Goal: Unclear: Browse casually

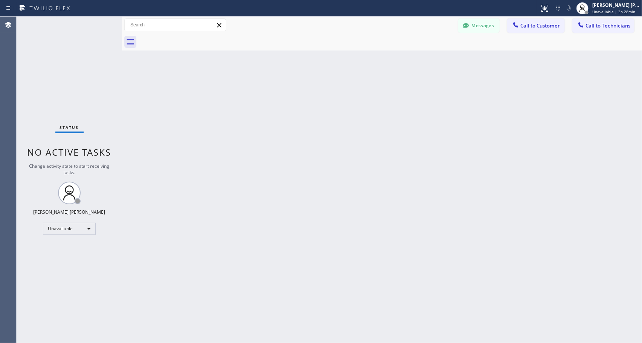
click at [613, 13] on span "Unavailable | 3h 28min" at bounding box center [613, 11] width 43 height 5
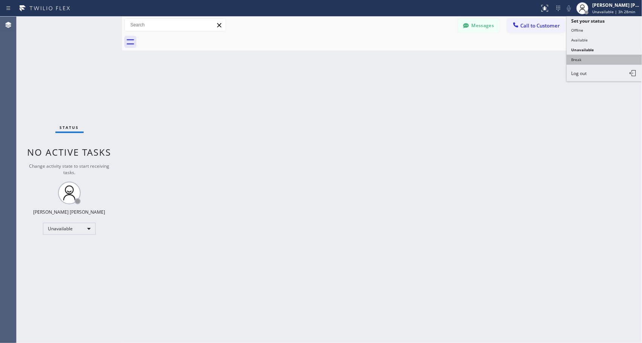
click at [607, 61] on button "Break" at bounding box center [603, 60] width 75 height 10
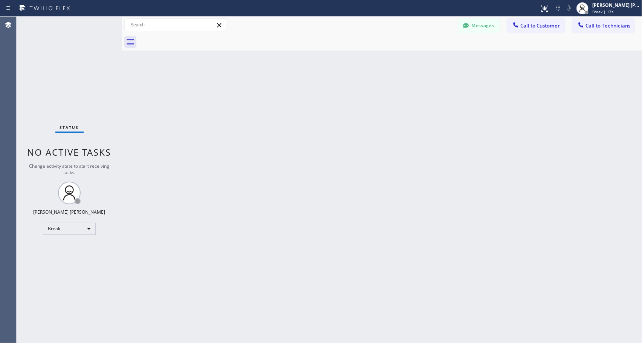
click at [216, 78] on div "Back to Dashboard Change Sender ID Customers Technicians Select a contact Outbo…" at bounding box center [382, 180] width 520 height 326
click at [368, 39] on div at bounding box center [390, 42] width 503 height 17
click at [390, 49] on div at bounding box center [390, 42] width 503 height 17
click at [385, 60] on div "Back to Dashboard Change Sender ID Customers Technicians Select a contact Outbo…" at bounding box center [382, 180] width 520 height 326
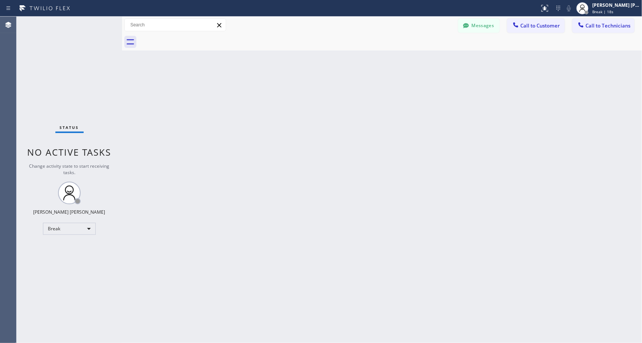
click at [383, 60] on div "Back to Dashboard Change Sender ID Customers Technicians Select a contact Outbo…" at bounding box center [382, 180] width 520 height 326
click at [379, 58] on div "Back to Dashboard Change Sender ID Customers Technicians Select a contact Outbo…" at bounding box center [382, 180] width 520 height 326
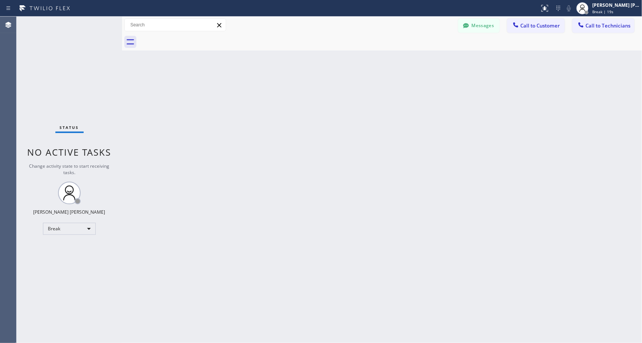
click at [379, 58] on div "Back to Dashboard Change Sender ID Customers Technicians Select a contact Outbo…" at bounding box center [382, 180] width 520 height 326
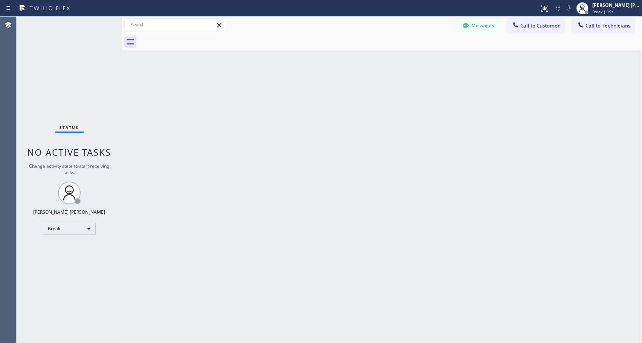
click at [379, 58] on div "Back to Dashboard Change Sender ID Customers Technicians Select a contact Outbo…" at bounding box center [382, 180] width 520 height 326
click at [381, 65] on div "Back to Dashboard Change Sender ID Customers Technicians Select a contact Outbo…" at bounding box center [382, 180] width 520 height 326
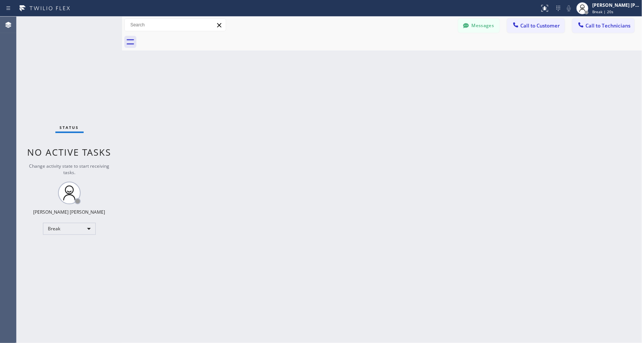
click at [381, 65] on div "Back to Dashboard Change Sender ID Customers Technicians Select a contact Outbo…" at bounding box center [382, 180] width 520 height 326
click at [383, 62] on div "Back to Dashboard Change Sender ID Customers Technicians Select a contact Outbo…" at bounding box center [382, 180] width 520 height 326
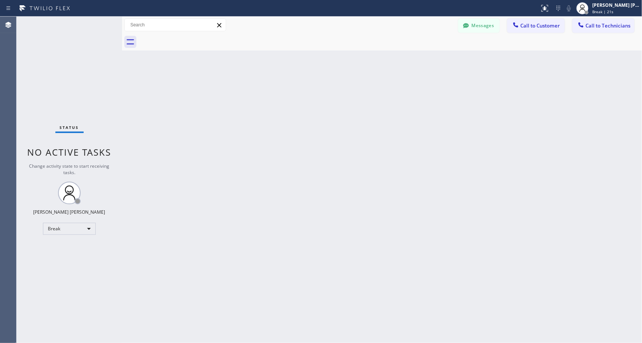
click at [383, 62] on div "Back to Dashboard Change Sender ID Customers Technicians Select a contact Outbo…" at bounding box center [382, 180] width 520 height 326
click at [386, 34] on div at bounding box center [390, 42] width 503 height 17
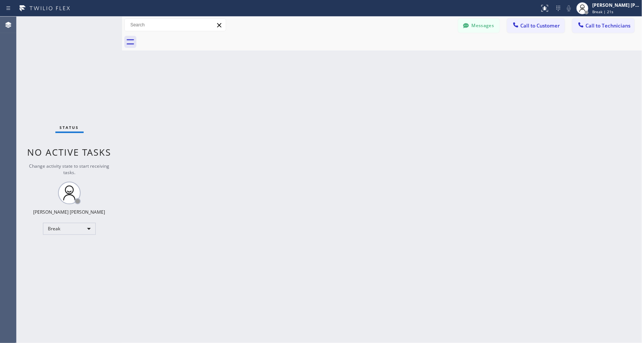
click at [386, 34] on div at bounding box center [390, 42] width 503 height 17
click at [339, 113] on div "Back to Dashboard Change Sender ID Customers Technicians Select a contact Outbo…" at bounding box center [382, 180] width 520 height 326
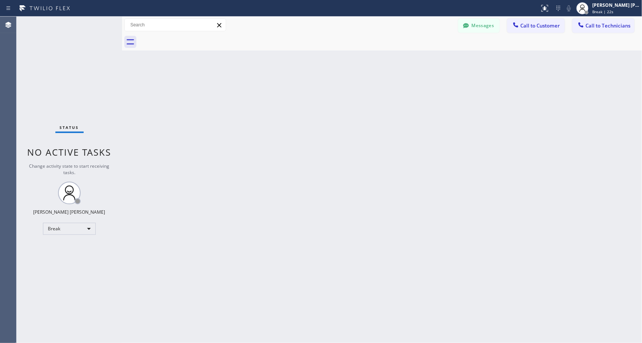
click at [339, 113] on div "Back to Dashboard Change Sender ID Customers Technicians Select a contact Outbo…" at bounding box center [382, 180] width 520 height 326
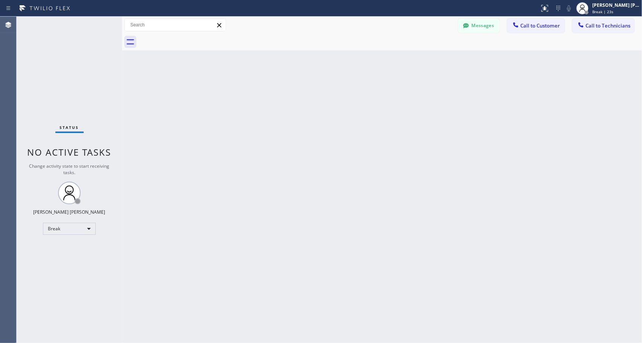
click at [339, 113] on div "Back to Dashboard Change Sender ID Customers Technicians Select a contact Outbo…" at bounding box center [382, 180] width 520 height 326
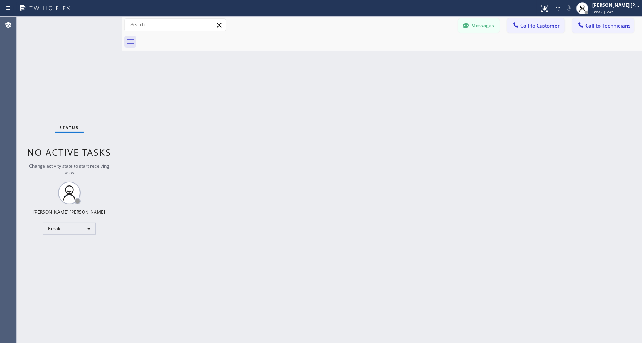
click at [339, 113] on div "Back to Dashboard Change Sender ID Customers Technicians Select a contact Outbo…" at bounding box center [382, 180] width 520 height 326
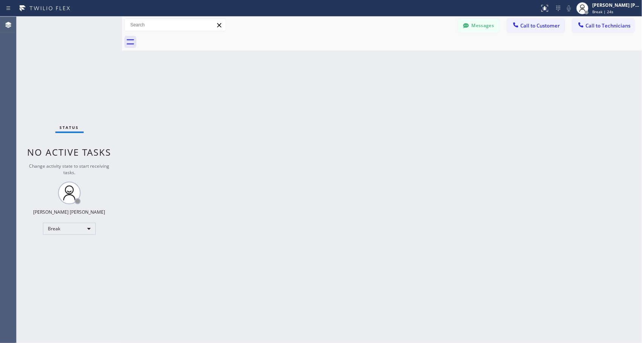
click at [339, 113] on div "Back to Dashboard Change Sender ID Customers Technicians Select a contact Outbo…" at bounding box center [382, 180] width 520 height 326
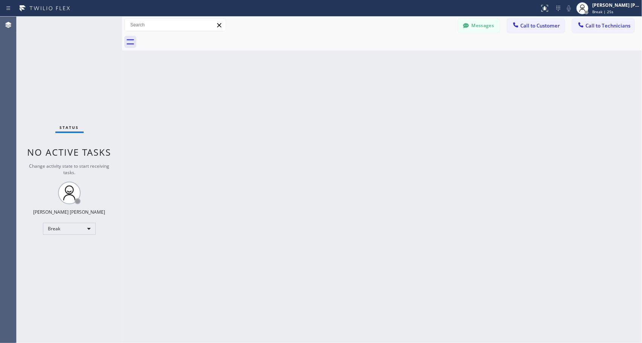
click at [339, 113] on div "Back to Dashboard Change Sender ID Customers Technicians Select a contact Outbo…" at bounding box center [382, 180] width 520 height 326
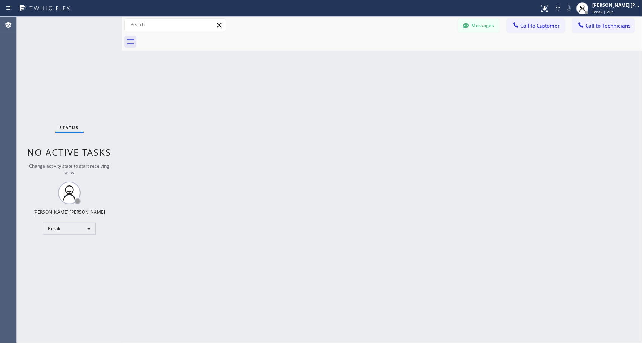
click at [339, 113] on div "Back to Dashboard Change Sender ID Customers Technicians Select a contact Outbo…" at bounding box center [382, 180] width 520 height 326
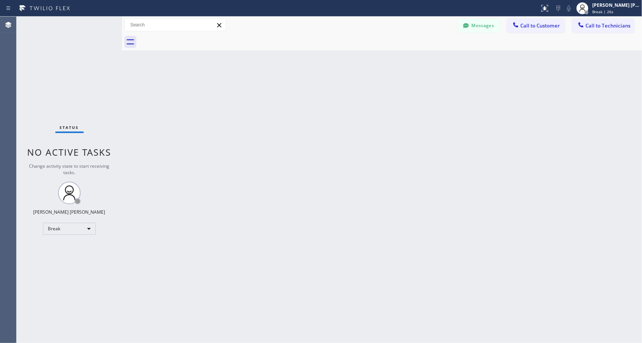
click at [339, 113] on div "Back to Dashboard Change Sender ID Customers Technicians Select a contact Outbo…" at bounding box center [382, 180] width 520 height 326
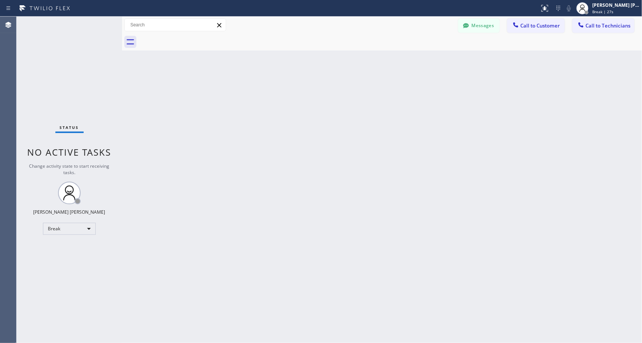
click at [339, 113] on div "Back to Dashboard Change Sender ID Customers Technicians Select a contact Outbo…" at bounding box center [382, 180] width 520 height 326
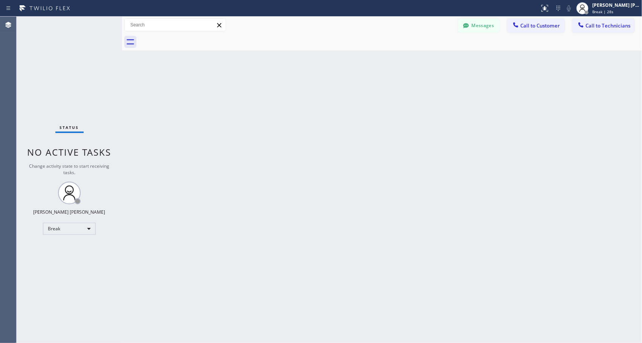
click at [339, 113] on div "Back to Dashboard Change Sender ID Customers Technicians Select a contact Outbo…" at bounding box center [382, 180] width 520 height 326
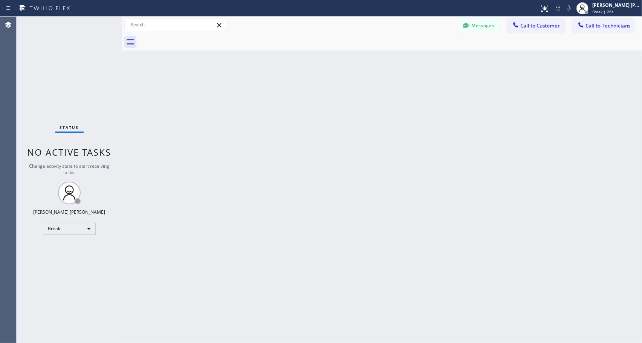
click at [339, 113] on div "Back to Dashboard Change Sender ID Customers Technicians Select a contact Outbo…" at bounding box center [382, 180] width 520 height 326
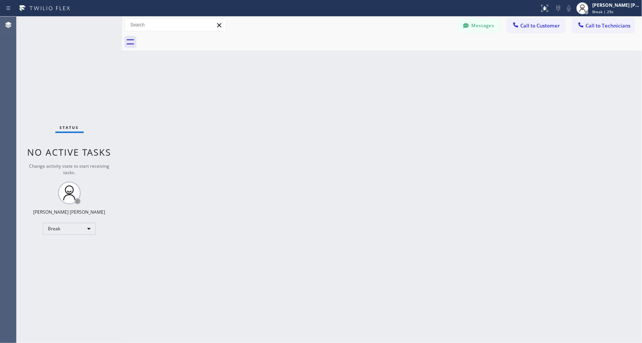
click at [339, 113] on div "Back to Dashboard Change Sender ID Customers Technicians Select a contact Outbo…" at bounding box center [382, 180] width 520 height 326
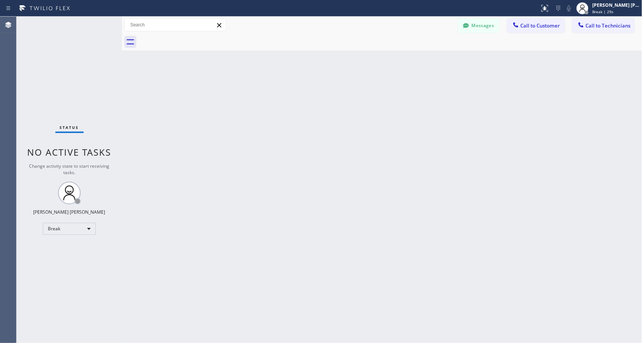
click at [339, 113] on div "Back to Dashboard Change Sender ID Customers Technicians Select a contact Outbo…" at bounding box center [382, 180] width 520 height 326
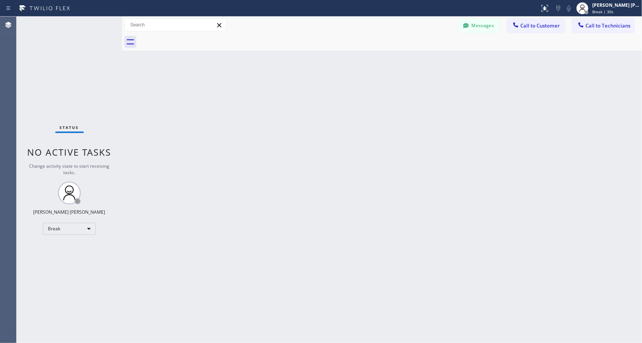
click at [339, 113] on div "Back to Dashboard Change Sender ID Customers Technicians Select a contact Outbo…" at bounding box center [382, 180] width 520 height 326
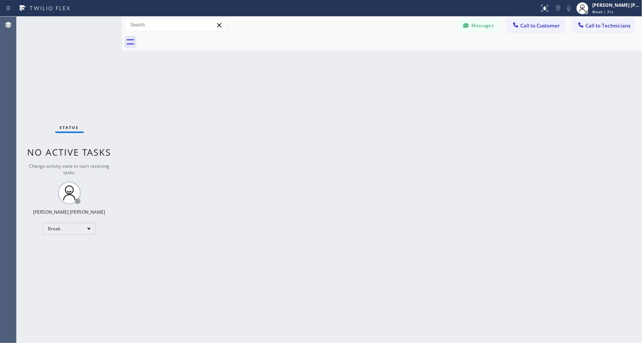
click at [339, 113] on div "Back to Dashboard Change Sender ID Customers Technicians Select a contact Outbo…" at bounding box center [382, 180] width 520 height 326
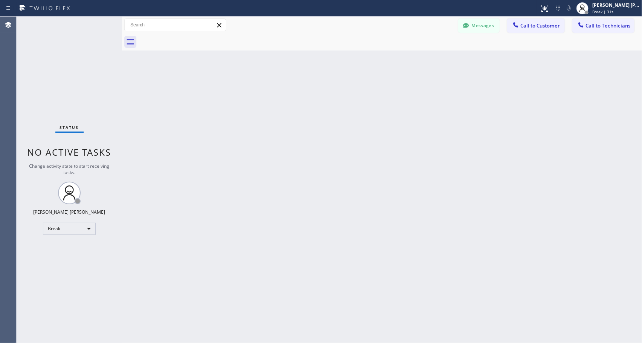
click at [339, 113] on div "Back to Dashboard Change Sender ID Customers Technicians Select a contact Outbo…" at bounding box center [382, 180] width 520 height 326
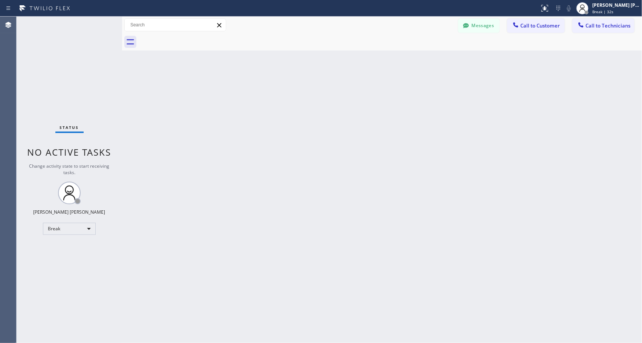
click at [339, 113] on div "Back to Dashboard Change Sender ID Customers Technicians Select a contact Outbo…" at bounding box center [382, 180] width 520 height 326
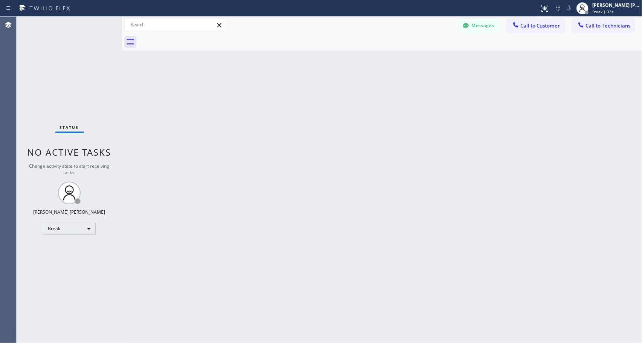
click at [339, 113] on div "Back to Dashboard Change Sender ID Customers Technicians Select a contact Outbo…" at bounding box center [382, 180] width 520 height 326
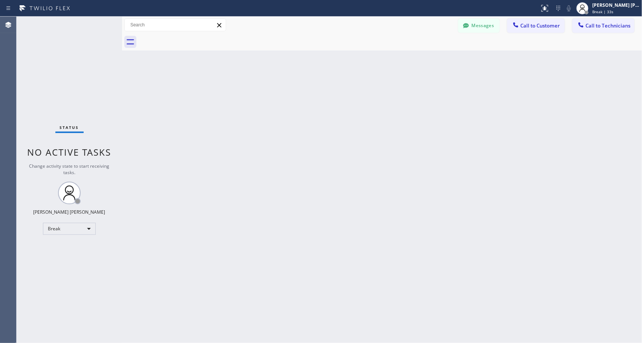
click at [339, 113] on div "Back to Dashboard Change Sender ID Customers Technicians Select a contact Outbo…" at bounding box center [382, 180] width 520 height 326
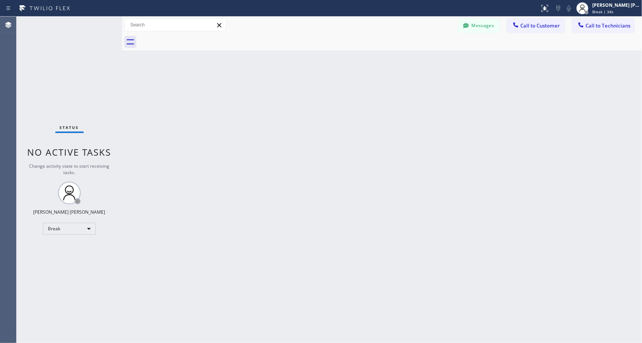
click at [339, 113] on div "Back to Dashboard Change Sender ID Customers Technicians Select a contact Outbo…" at bounding box center [382, 180] width 520 height 326
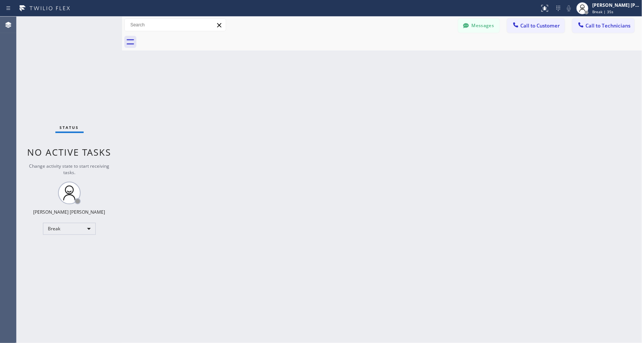
click at [339, 113] on div "Back to Dashboard Change Sender ID Customers Technicians Select a contact Outbo…" at bounding box center [382, 180] width 520 height 326
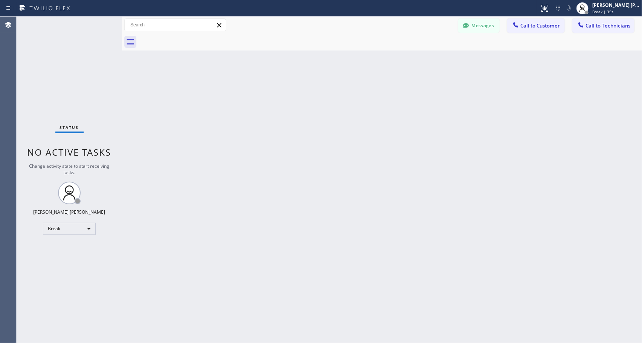
click at [339, 113] on div "Back to Dashboard Change Sender ID Customers Technicians Select a contact Outbo…" at bounding box center [382, 180] width 520 height 326
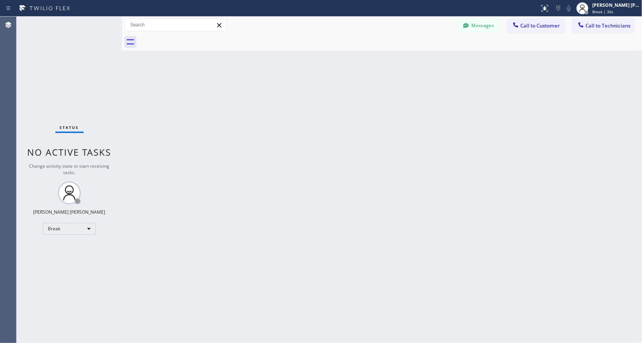
click at [339, 113] on div "Back to Dashboard Change Sender ID Customers Technicians Select a contact Outbo…" at bounding box center [382, 180] width 520 height 326
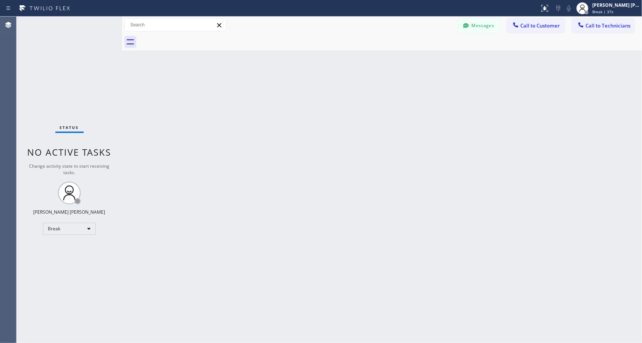
click at [339, 113] on div "Back to Dashboard Change Sender ID Customers Technicians Select a contact Outbo…" at bounding box center [382, 180] width 520 height 326
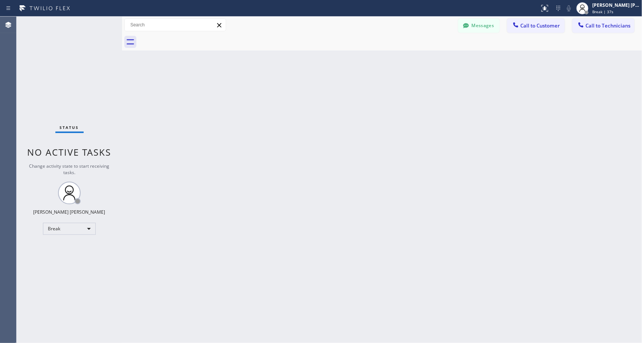
click at [339, 113] on div "Back to Dashboard Change Sender ID Customers Technicians Select a contact Outbo…" at bounding box center [382, 180] width 520 height 326
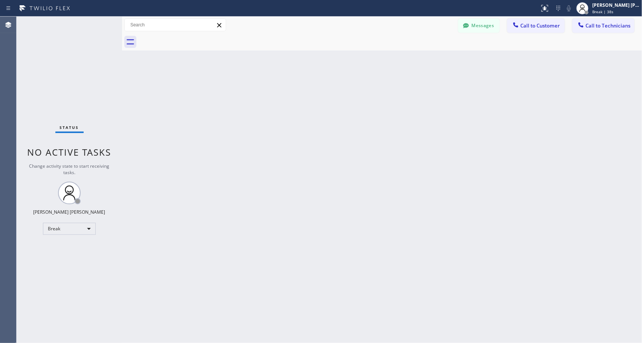
click at [339, 113] on div "Back to Dashboard Change Sender ID Customers Technicians Select a contact Outbo…" at bounding box center [382, 180] width 520 height 326
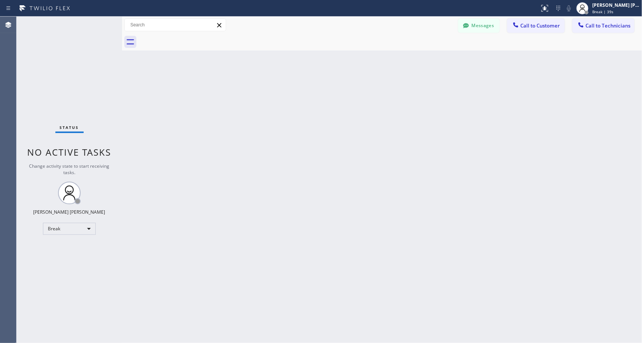
click at [339, 113] on div "Back to Dashboard Change Sender ID Customers Technicians Select a contact Outbo…" at bounding box center [382, 180] width 520 height 326
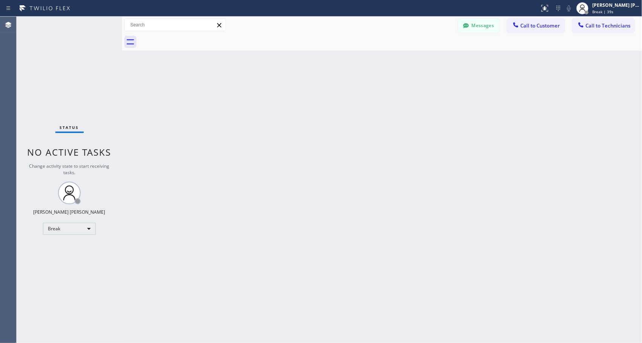
click at [339, 113] on div "Back to Dashboard Change Sender ID Customers Technicians Select a contact Outbo…" at bounding box center [382, 180] width 520 height 326
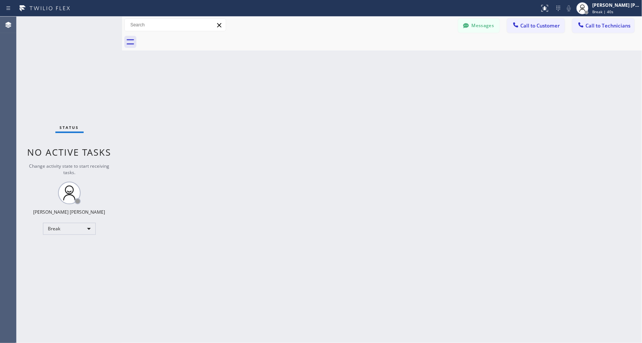
click at [339, 113] on div "Back to Dashboard Change Sender ID Customers Technicians Select a contact Outbo…" at bounding box center [382, 180] width 520 height 326
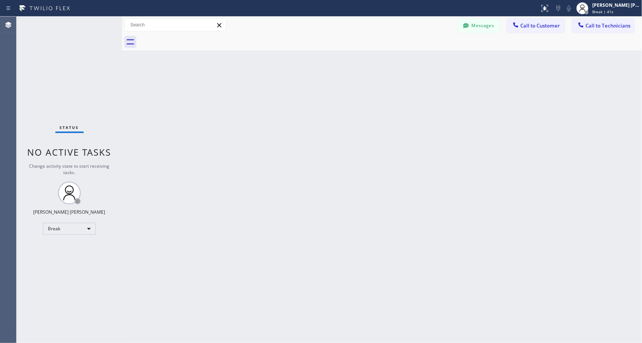
click at [339, 113] on div "Back to Dashboard Change Sender ID Customers Technicians Select a contact Outbo…" at bounding box center [382, 180] width 520 height 326
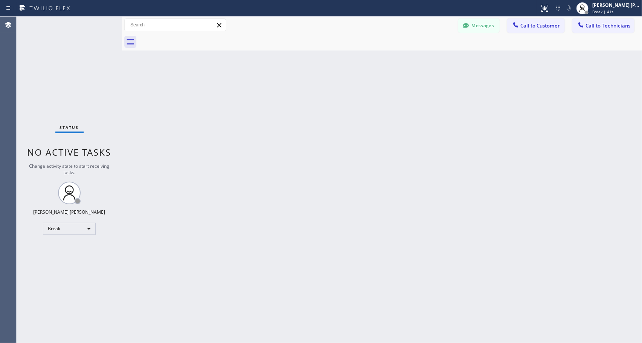
click at [339, 113] on div "Back to Dashboard Change Sender ID Customers Technicians Select a contact Outbo…" at bounding box center [382, 180] width 520 height 326
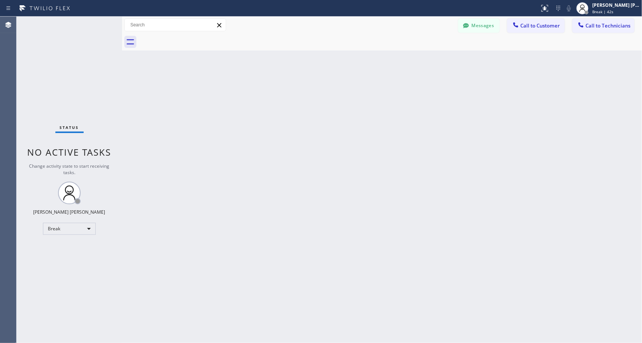
click at [339, 113] on div "Back to Dashboard Change Sender ID Customers Technicians Select a contact Outbo…" at bounding box center [382, 180] width 520 height 326
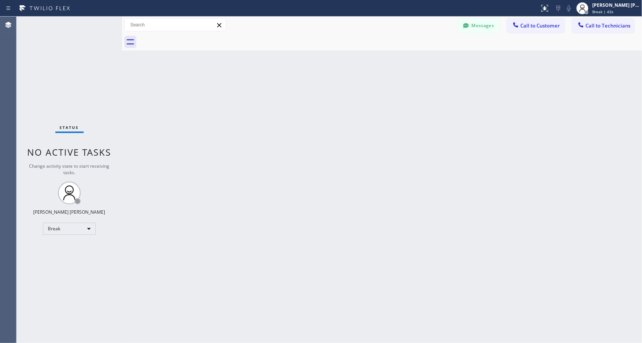
click at [339, 113] on div "Back to Dashboard Change Sender ID Customers Technicians Select a contact Outbo…" at bounding box center [382, 180] width 520 height 326
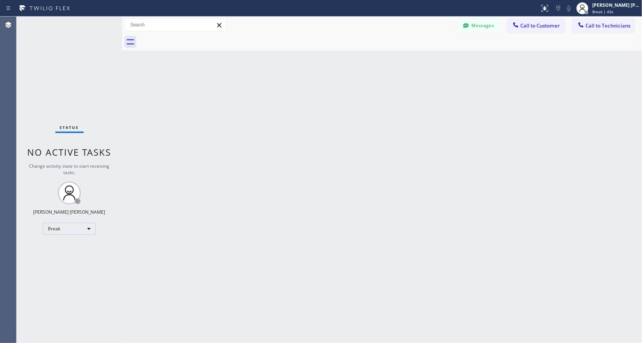
click at [339, 113] on div "Back to Dashboard Change Sender ID Customers Technicians Select a contact Outbo…" at bounding box center [382, 180] width 520 height 326
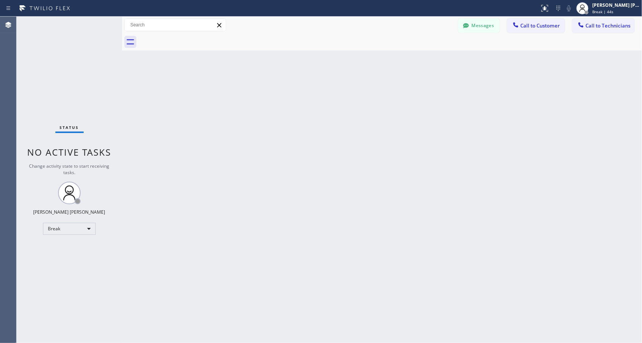
click at [339, 113] on div "Back to Dashboard Change Sender ID Customers Technicians Select a contact Outbo…" at bounding box center [382, 180] width 520 height 326
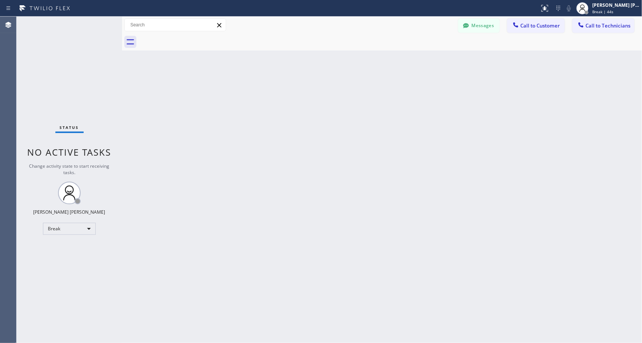
click at [339, 113] on div "Back to Dashboard Change Sender ID Customers Technicians Select a contact Outbo…" at bounding box center [382, 180] width 520 height 326
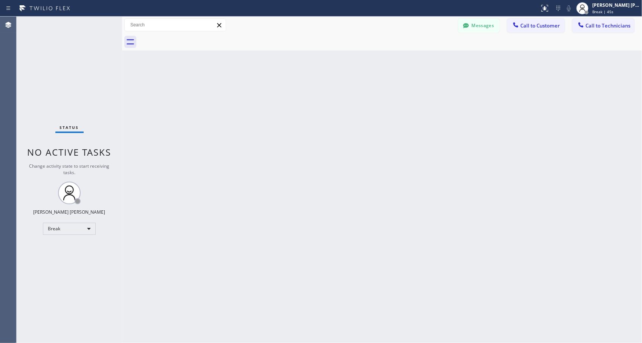
click at [339, 113] on div "Back to Dashboard Change Sender ID Customers Technicians Select a contact Outbo…" at bounding box center [382, 180] width 520 height 326
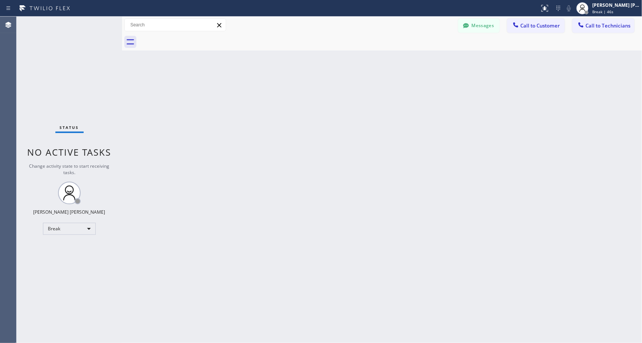
click at [339, 113] on div "Back to Dashboard Change Sender ID Customers Technicians Select a contact Outbo…" at bounding box center [382, 180] width 520 height 326
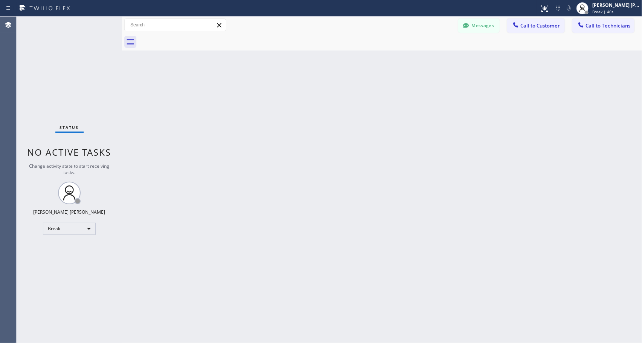
click at [339, 113] on div "Back to Dashboard Change Sender ID Customers Technicians Select a contact Outbo…" at bounding box center [382, 180] width 520 height 326
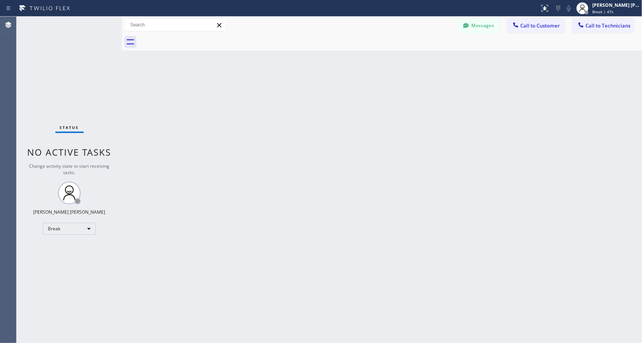
click at [339, 113] on div "Back to Dashboard Change Sender ID Customers Technicians Select a contact Outbo…" at bounding box center [382, 180] width 520 height 326
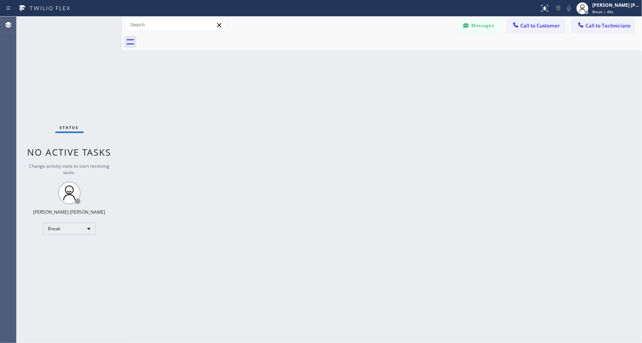
click at [339, 113] on div "Back to Dashboard Change Sender ID Customers Technicians Select a contact Outbo…" at bounding box center [382, 180] width 520 height 326
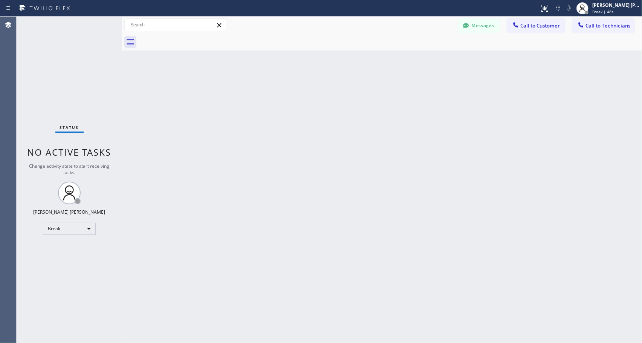
click at [339, 113] on div "Back to Dashboard Change Sender ID Customers Technicians Select a contact Outbo…" at bounding box center [382, 180] width 520 height 326
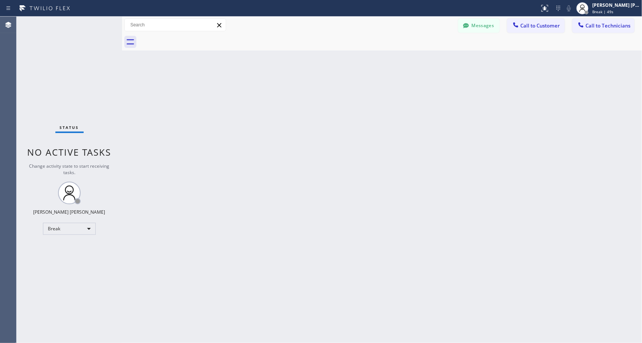
click at [339, 113] on div "Back to Dashboard Change Sender ID Customers Technicians Select a contact Outbo…" at bounding box center [382, 180] width 520 height 326
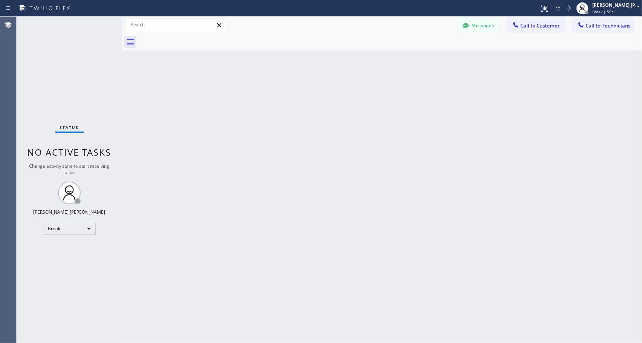
click at [339, 113] on div "Back to Dashboard Change Sender ID Customers Technicians Select a contact Outbo…" at bounding box center [382, 180] width 520 height 326
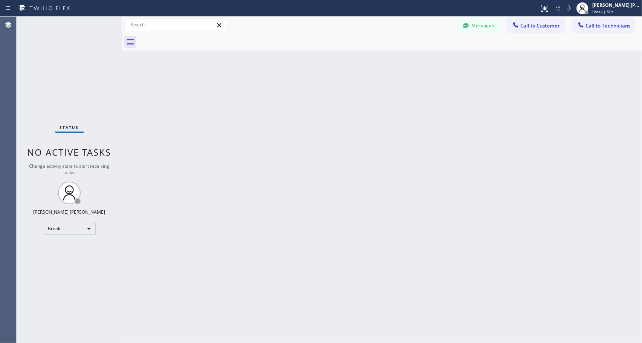
click at [339, 113] on div "Back to Dashboard Change Sender ID Customers Technicians Select a contact Outbo…" at bounding box center [382, 180] width 520 height 326
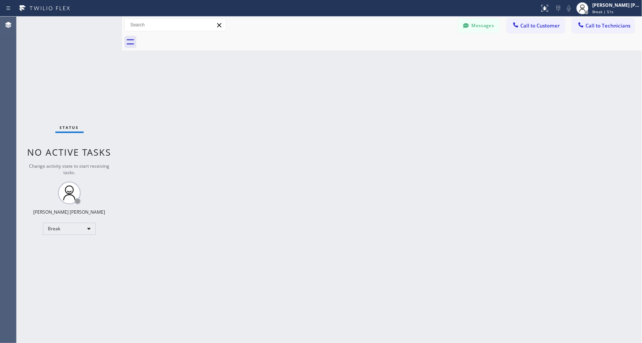
click at [339, 113] on div "Back to Dashboard Change Sender ID Customers Technicians Select a contact Outbo…" at bounding box center [382, 180] width 520 height 326
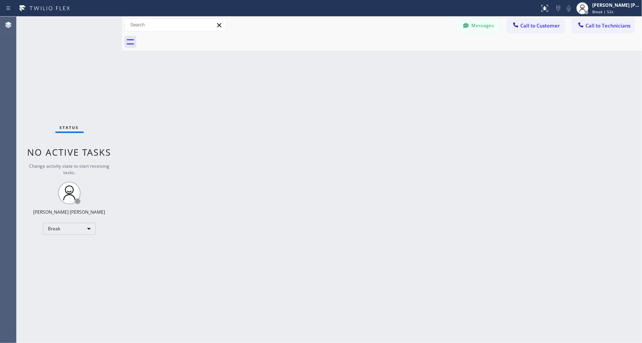
click at [339, 113] on div "Back to Dashboard Change Sender ID Customers Technicians Select a contact Outbo…" at bounding box center [382, 180] width 520 height 326
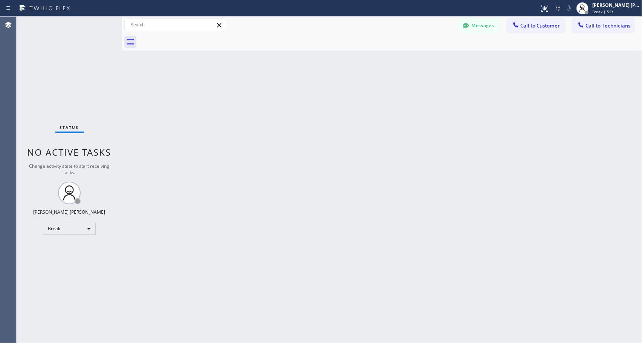
click at [339, 113] on div "Back to Dashboard Change Sender ID Customers Technicians Select a contact Outbo…" at bounding box center [382, 180] width 520 height 326
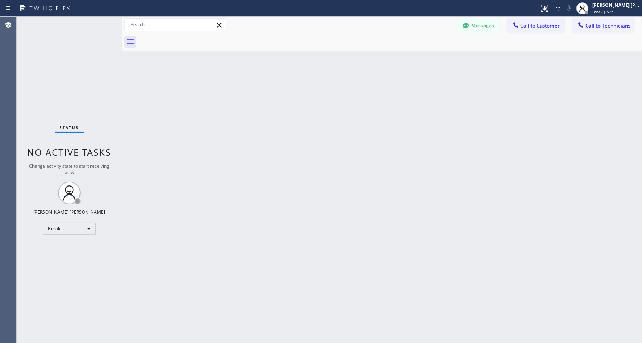
click at [339, 113] on div "Back to Dashboard Change Sender ID Customers Technicians Select a contact Outbo…" at bounding box center [382, 180] width 520 height 326
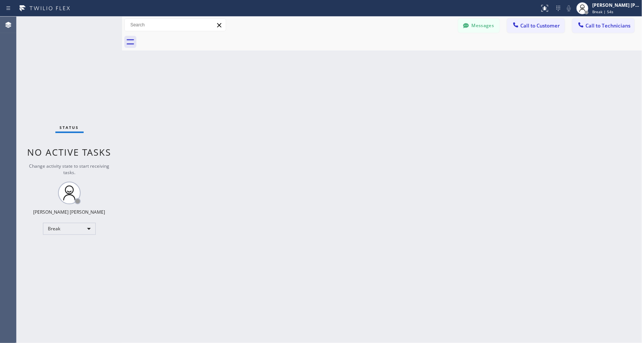
click at [339, 113] on div "Back to Dashboard Change Sender ID Customers Technicians Select a contact Outbo…" at bounding box center [382, 180] width 520 height 326
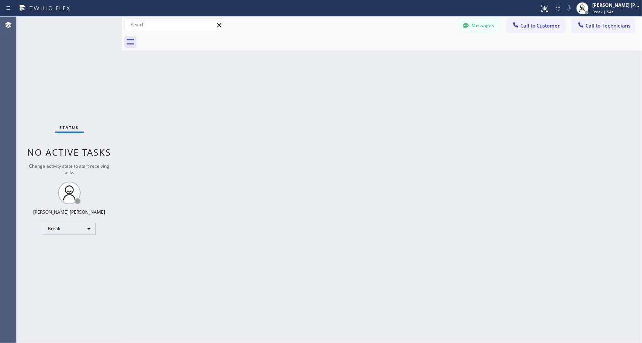
click at [339, 113] on div "Back to Dashboard Change Sender ID Customers Technicians Select a contact Outbo…" at bounding box center [382, 180] width 520 height 326
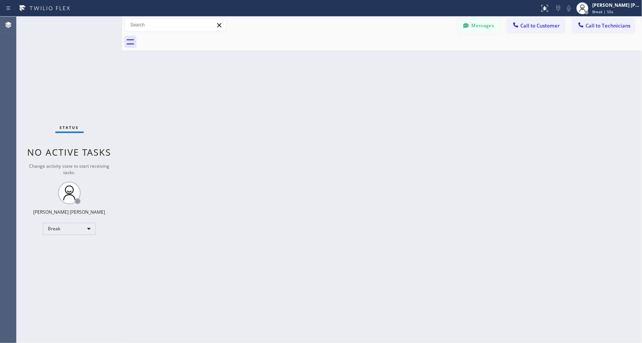
click at [339, 113] on div "Back to Dashboard Change Sender ID Customers Technicians Select a contact Outbo…" at bounding box center [382, 180] width 520 height 326
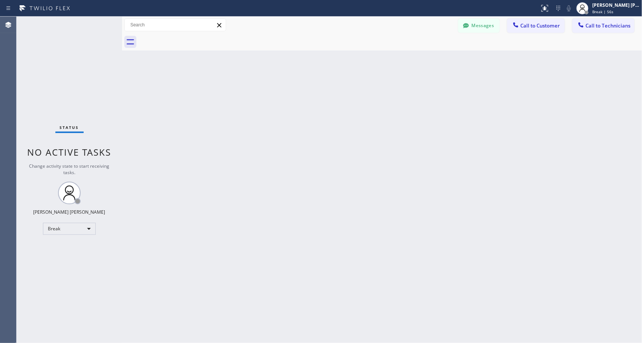
click at [339, 113] on div "Back to Dashboard Change Sender ID Customers Technicians Select a contact Outbo…" at bounding box center [382, 180] width 520 height 326
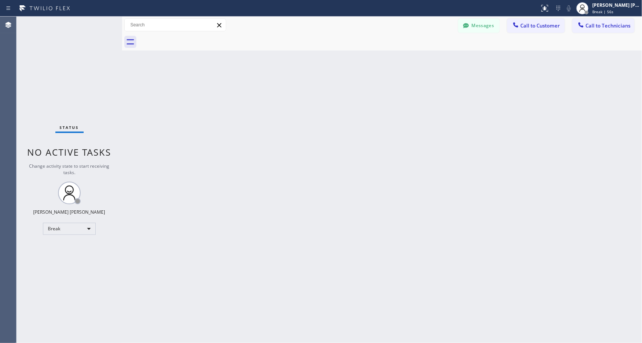
click at [339, 113] on div "Back to Dashboard Change Sender ID Customers Technicians Select a contact Outbo…" at bounding box center [382, 180] width 520 height 326
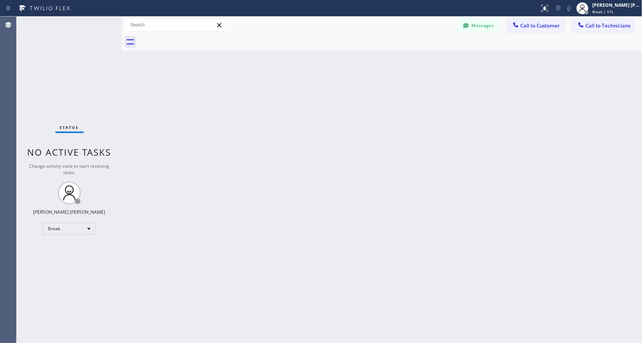
click at [339, 113] on div "Back to Dashboard Change Sender ID Customers Technicians Select a contact Outbo…" at bounding box center [382, 180] width 520 height 326
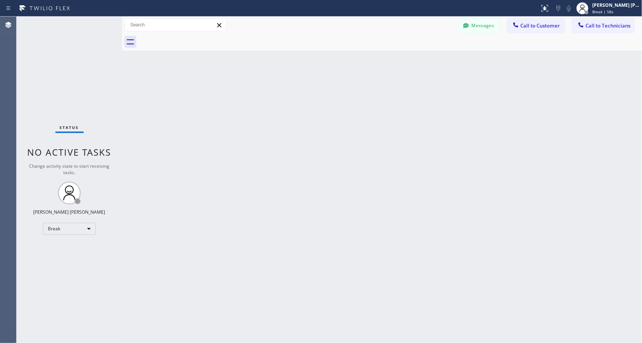
click at [339, 113] on div "Back to Dashboard Change Sender ID Customers Technicians Select a contact Outbo…" at bounding box center [382, 180] width 520 height 326
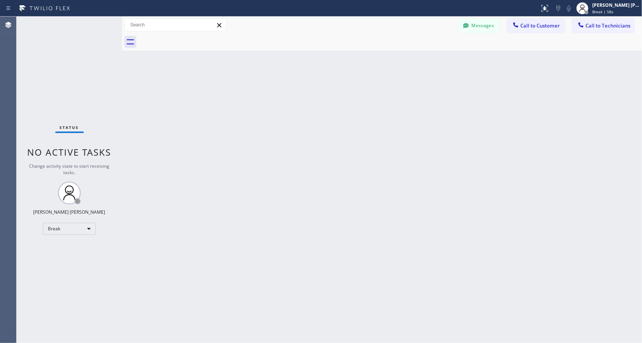
click at [339, 113] on div "Back to Dashboard Change Sender ID Customers Technicians Select a contact Outbo…" at bounding box center [382, 180] width 520 height 326
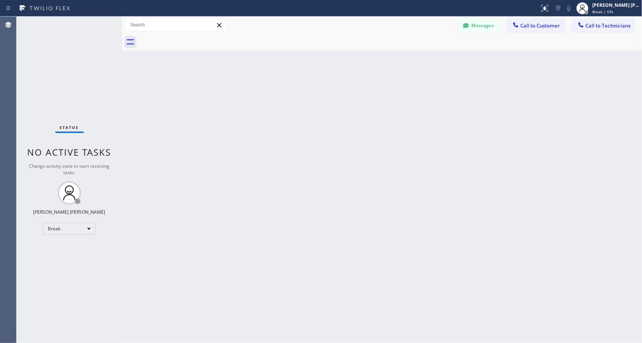
click at [339, 113] on div "Back to Dashboard Change Sender ID Customers Technicians Select a contact Outbo…" at bounding box center [382, 180] width 520 height 326
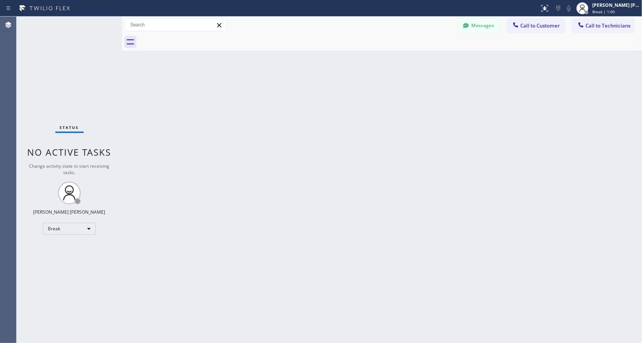
click at [339, 113] on div "Back to Dashboard Change Sender ID Customers Technicians Select a contact Outbo…" at bounding box center [382, 180] width 520 height 326
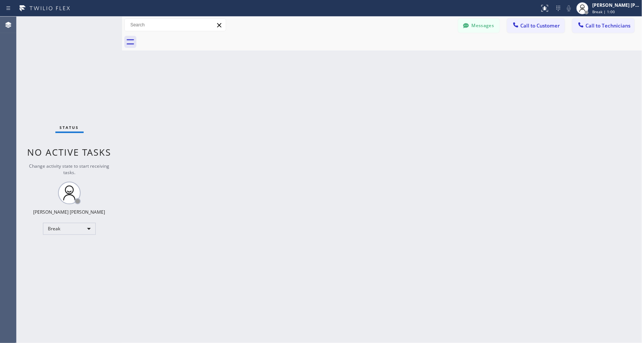
click at [339, 113] on div "Back to Dashboard Change Sender ID Customers Technicians Select a contact Outbo…" at bounding box center [382, 180] width 520 height 326
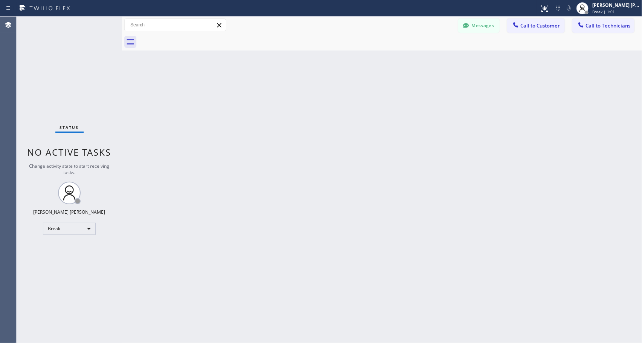
click at [339, 113] on div "Back to Dashboard Change Sender ID Customers Technicians Select a contact Outbo…" at bounding box center [382, 180] width 520 height 326
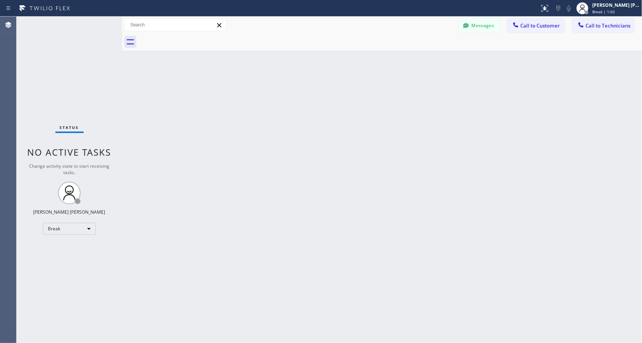
click at [339, 113] on div "Back to Dashboard Change Sender ID Customers Technicians Select a contact Outbo…" at bounding box center [382, 180] width 520 height 326
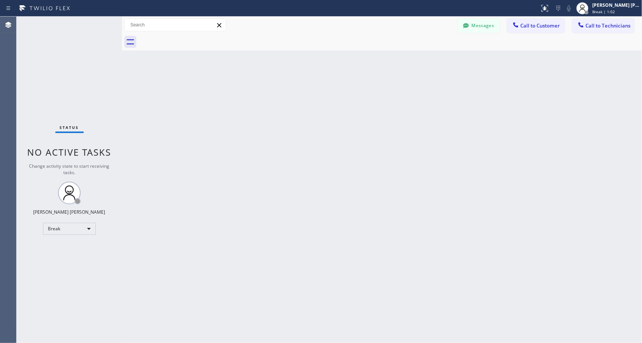
click at [339, 113] on div "Back to Dashboard Change Sender ID Customers Technicians Select a contact Outbo…" at bounding box center [382, 180] width 520 height 326
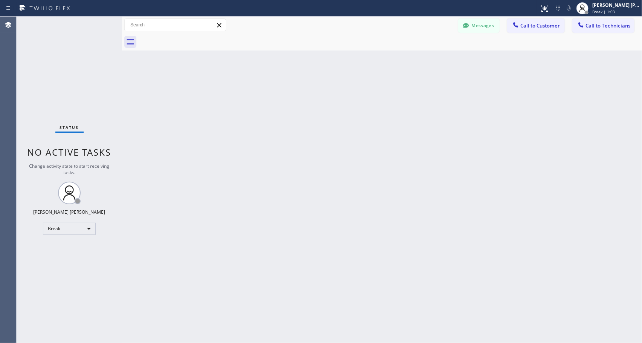
click at [339, 113] on div "Back to Dashboard Change Sender ID Customers Technicians Select a contact Outbo…" at bounding box center [382, 180] width 520 height 326
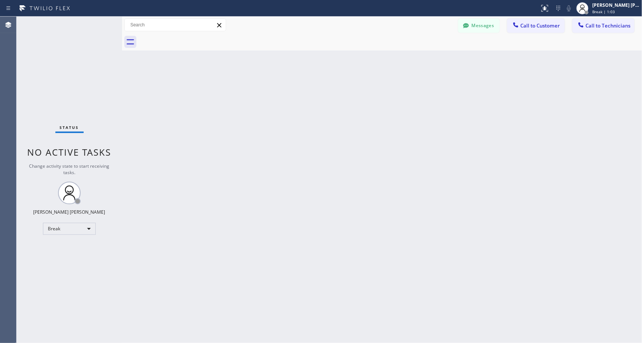
click at [339, 113] on div "Back to Dashboard Change Sender ID Customers Technicians Select a contact Outbo…" at bounding box center [382, 180] width 520 height 326
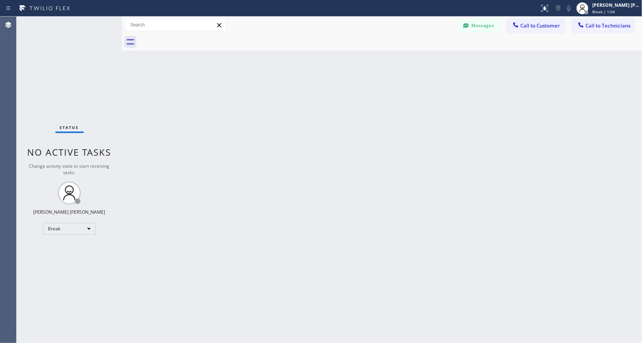
click at [339, 113] on div "Back to Dashboard Change Sender ID Customers Technicians Select a contact Outbo…" at bounding box center [382, 180] width 520 height 326
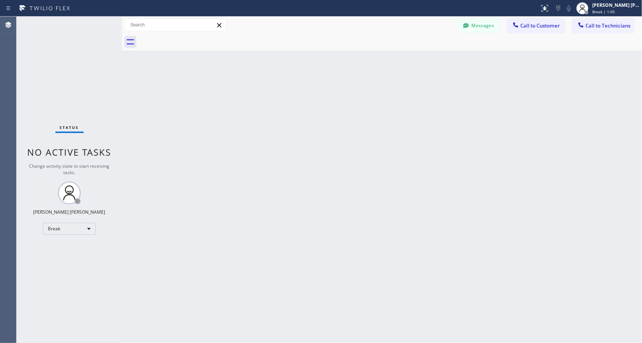
click at [339, 113] on div "Back to Dashboard Change Sender ID Customers Technicians Select a contact Outbo…" at bounding box center [382, 180] width 520 height 326
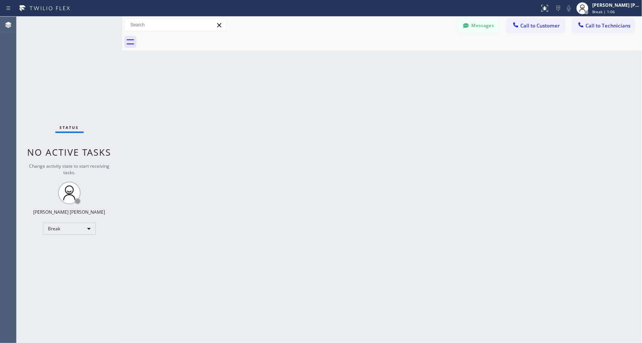
click at [339, 113] on div "Back to Dashboard Change Sender ID Customers Technicians Select a contact Outbo…" at bounding box center [382, 180] width 520 height 326
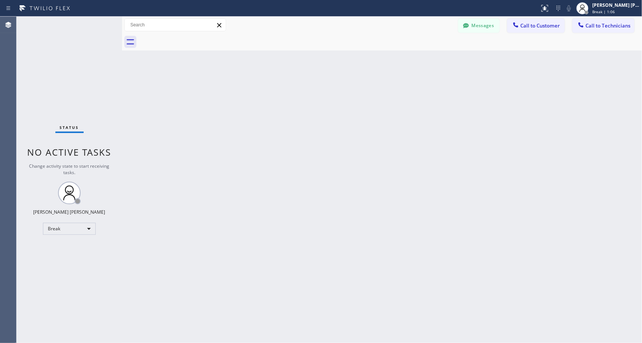
click at [339, 113] on div "Back to Dashboard Change Sender ID Customers Technicians Select a contact Outbo…" at bounding box center [382, 180] width 520 height 326
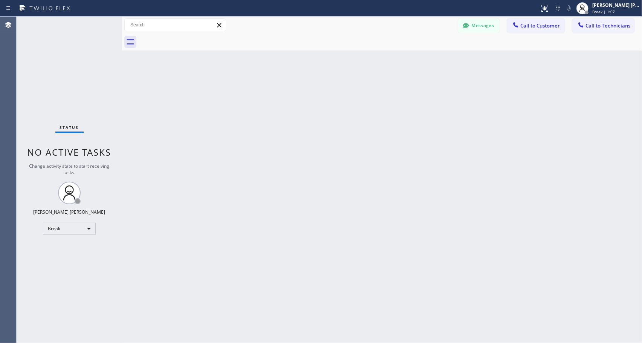
click at [339, 113] on div "Back to Dashboard Change Sender ID Customers Technicians Select a contact Outbo…" at bounding box center [382, 180] width 520 height 326
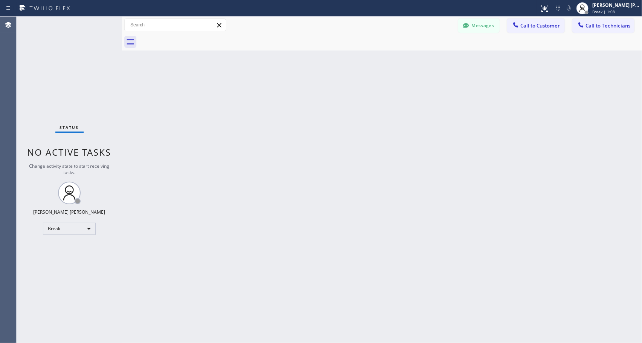
click at [339, 113] on div "Back to Dashboard Change Sender ID Customers Technicians Select a contact Outbo…" at bounding box center [382, 180] width 520 height 326
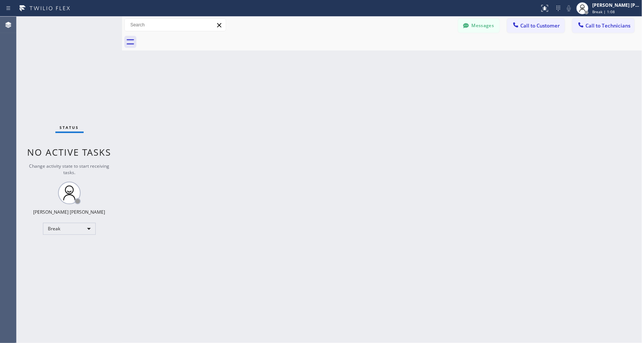
click at [339, 113] on div "Back to Dashboard Change Sender ID Customers Technicians Select a contact Outbo…" at bounding box center [382, 180] width 520 height 326
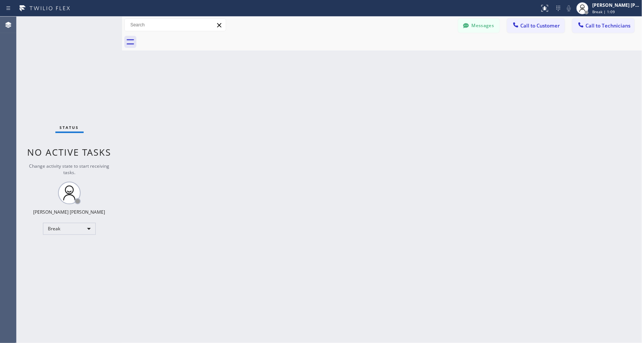
click at [339, 113] on div "Back to Dashboard Change Sender ID Customers Technicians Select a contact Outbo…" at bounding box center [382, 180] width 520 height 326
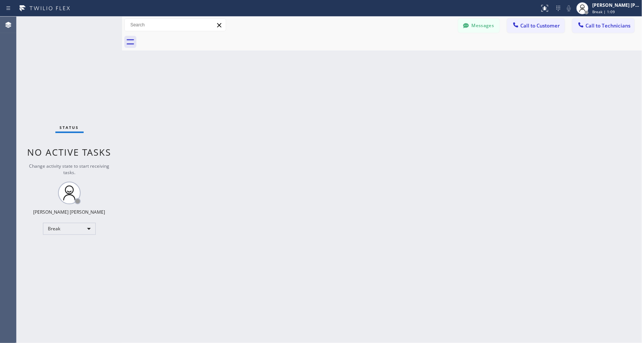
click at [339, 113] on div "Back to Dashboard Change Sender ID Customers Technicians Select a contact Outbo…" at bounding box center [382, 180] width 520 height 326
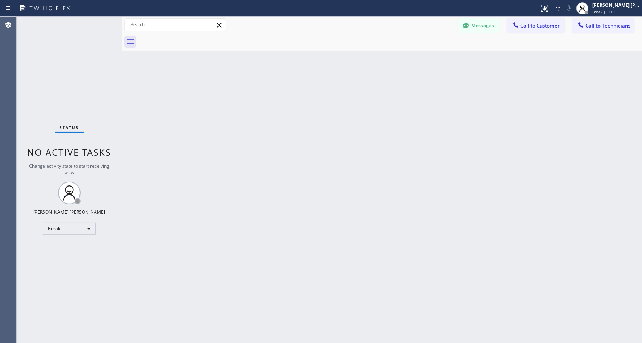
click at [339, 113] on div "Back to Dashboard Change Sender ID Customers Technicians Select a contact Outbo…" at bounding box center [382, 180] width 520 height 326
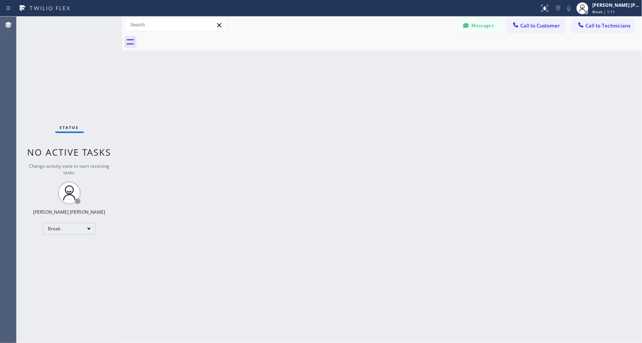
click at [339, 113] on div "Back to Dashboard Change Sender ID Customers Technicians Select a contact Outbo…" at bounding box center [382, 180] width 520 height 326
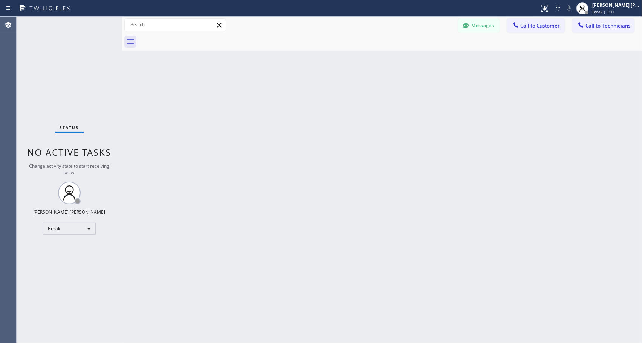
click at [339, 113] on div "Back to Dashboard Change Sender ID Customers Technicians Select a contact Outbo…" at bounding box center [382, 180] width 520 height 326
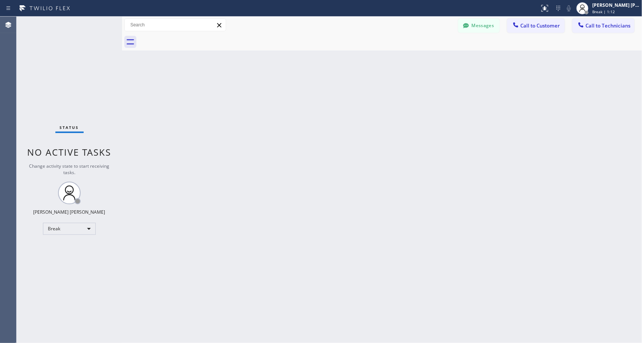
click at [339, 113] on div "Back to Dashboard Change Sender ID Customers Technicians Select a contact Outbo…" at bounding box center [382, 180] width 520 height 326
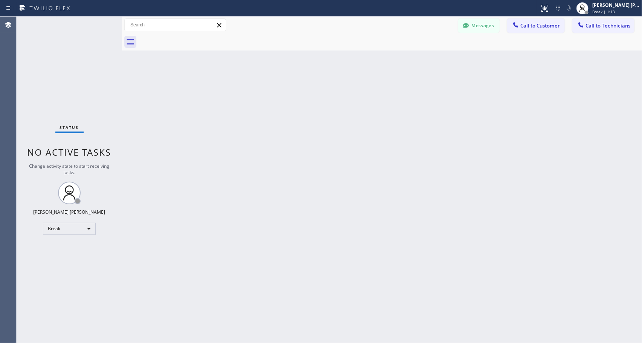
click at [339, 113] on div "Back to Dashboard Change Sender ID Customers Technicians Select a contact Outbo…" at bounding box center [382, 180] width 520 height 326
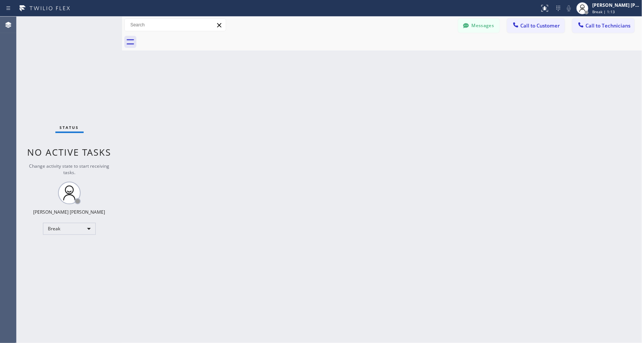
click at [339, 113] on div "Back to Dashboard Change Sender ID Customers Technicians Select a contact Outbo…" at bounding box center [382, 180] width 520 height 326
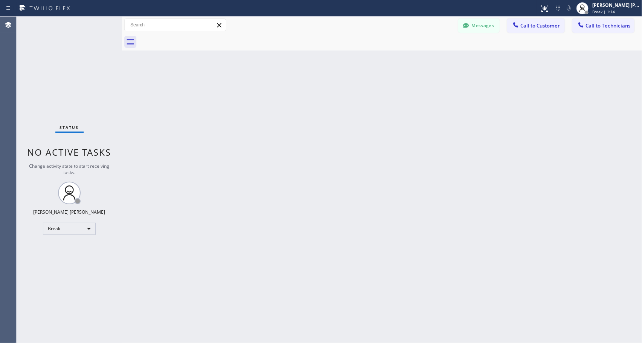
click at [339, 113] on div "Back to Dashboard Change Sender ID Customers Technicians Select a contact Outbo…" at bounding box center [382, 180] width 520 height 326
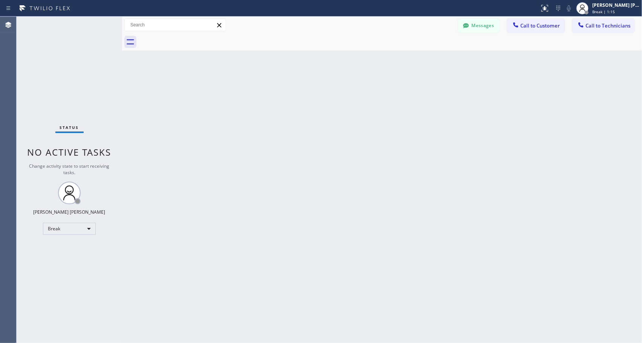
click at [339, 113] on div "Back to Dashboard Change Sender ID Customers Technicians Select a contact Outbo…" at bounding box center [382, 180] width 520 height 326
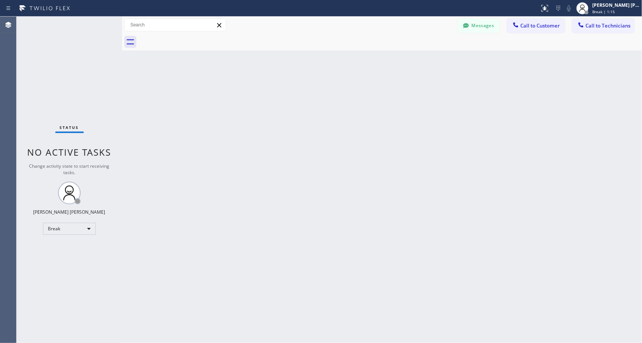
click at [339, 113] on div "Back to Dashboard Change Sender ID Customers Technicians Select a contact Outbo…" at bounding box center [382, 180] width 520 height 326
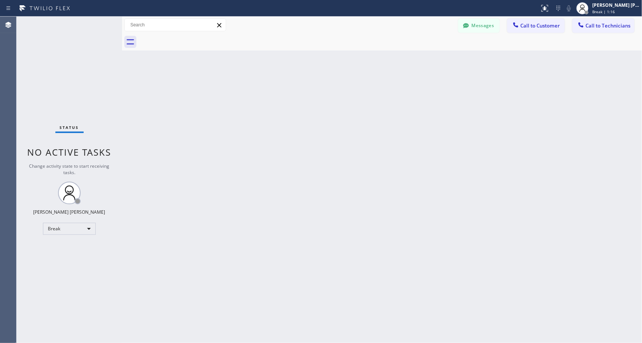
click at [339, 113] on div "Back to Dashboard Change Sender ID Customers Technicians Select a contact Outbo…" at bounding box center [382, 180] width 520 height 326
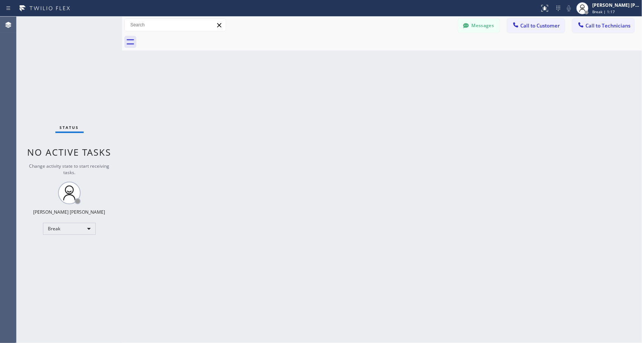
click at [339, 113] on div "Back to Dashboard Change Sender ID Customers Technicians Select a contact Outbo…" at bounding box center [382, 180] width 520 height 326
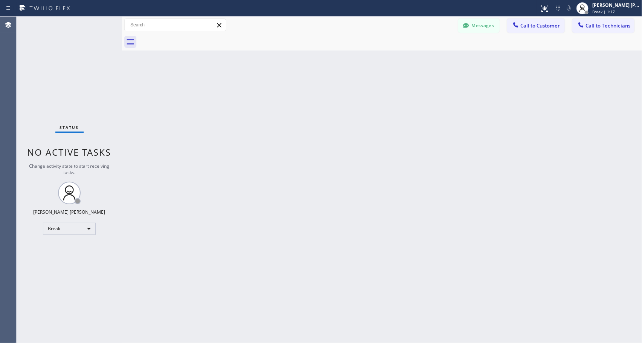
click at [339, 113] on div "Back to Dashboard Change Sender ID Customers Technicians Select a contact Outbo…" at bounding box center [382, 180] width 520 height 326
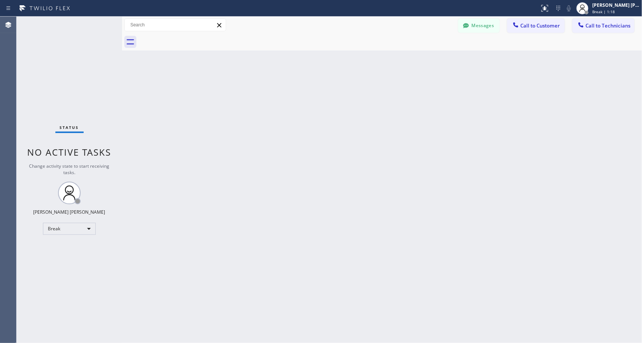
click at [339, 113] on div "Back to Dashboard Change Sender ID Customers Technicians Select a contact Outbo…" at bounding box center [382, 180] width 520 height 326
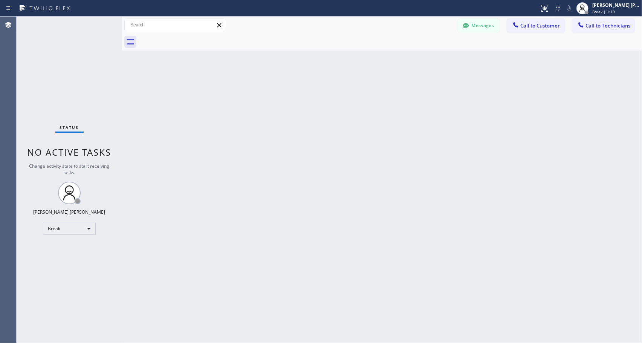
click at [339, 113] on div "Back to Dashboard Change Sender ID Customers Technicians Select a contact Outbo…" at bounding box center [382, 180] width 520 height 326
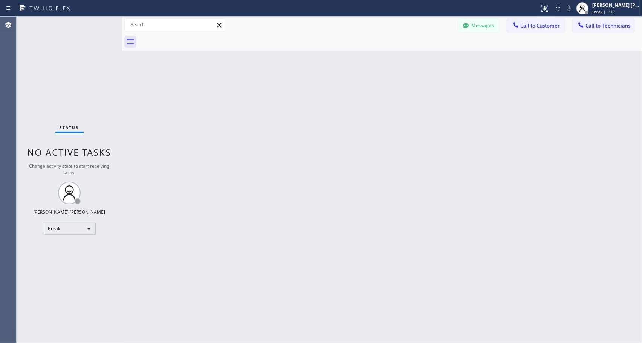
click at [339, 113] on div "Back to Dashboard Change Sender ID Customers Technicians Select a contact Outbo…" at bounding box center [382, 180] width 520 height 326
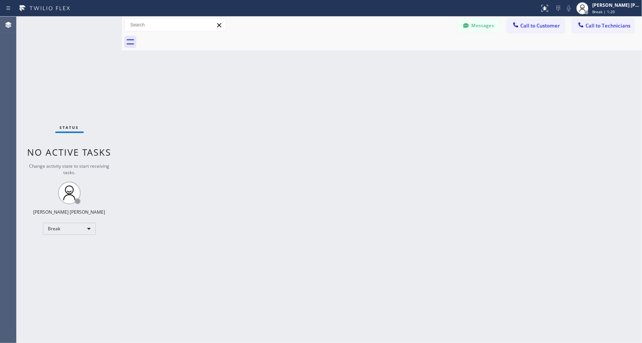
click at [339, 113] on div "Back to Dashboard Change Sender ID Customers Technicians Select a contact Outbo…" at bounding box center [382, 180] width 520 height 326
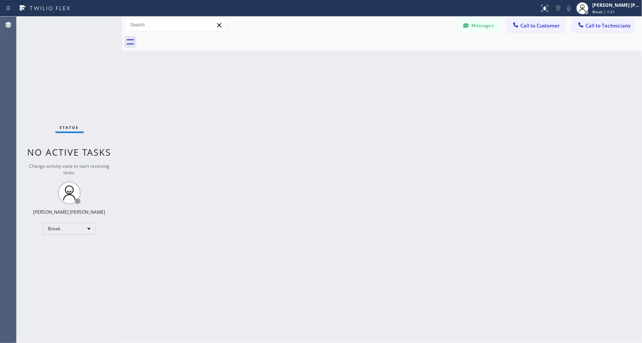
click at [339, 113] on div "Back to Dashboard Change Sender ID Customers Technicians Select a contact Outbo…" at bounding box center [382, 180] width 520 height 326
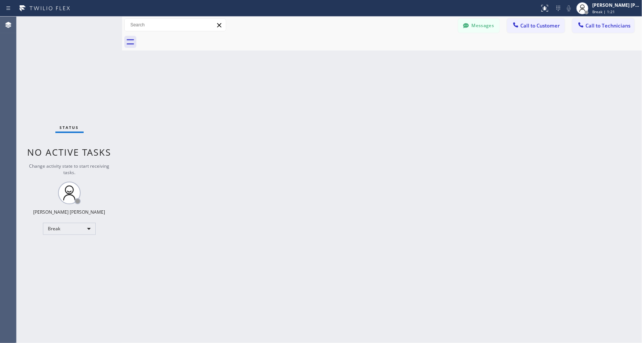
click at [339, 113] on div "Back to Dashboard Change Sender ID Customers Technicians Select a contact Outbo…" at bounding box center [382, 180] width 520 height 326
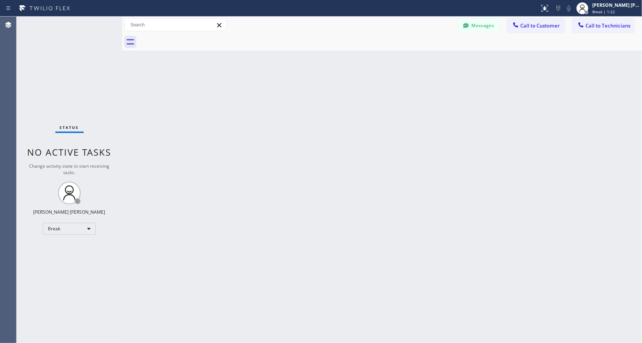
click at [339, 113] on div "Back to Dashboard Change Sender ID Customers Technicians Select a contact Outbo…" at bounding box center [382, 180] width 520 height 326
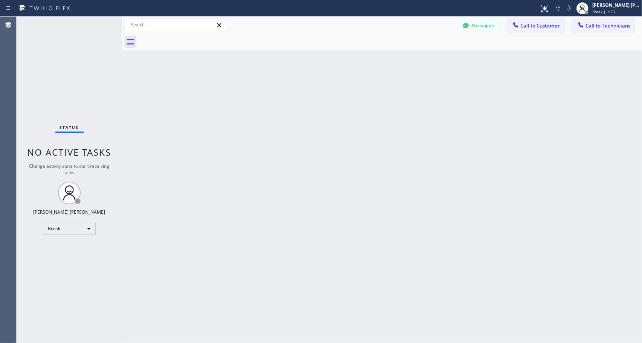
click at [339, 113] on div "Back to Dashboard Change Sender ID Customers Technicians Select a contact Outbo…" at bounding box center [382, 180] width 520 height 326
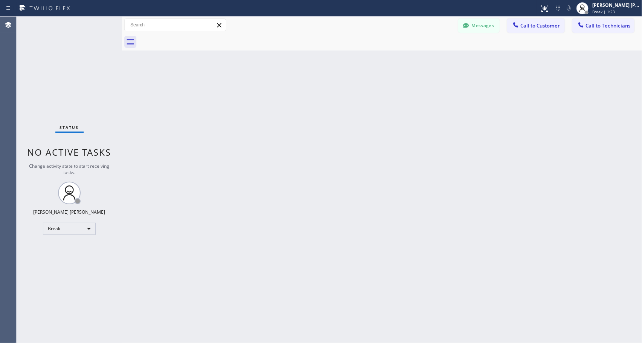
click at [339, 113] on div "Back to Dashboard Change Sender ID Customers Technicians Select a contact Outbo…" at bounding box center [382, 180] width 520 height 326
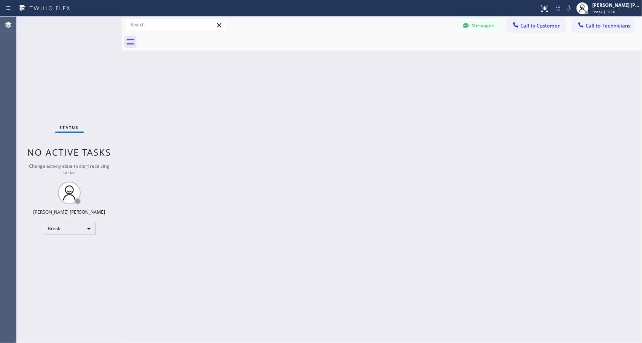
click at [339, 113] on div "Back to Dashboard Change Sender ID Customers Technicians Select a contact Outbo…" at bounding box center [382, 180] width 520 height 326
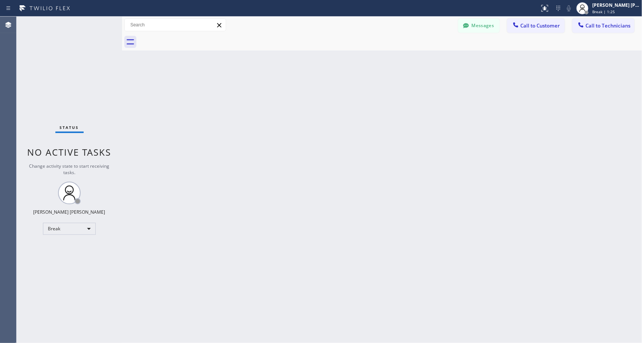
click at [339, 113] on div "Back to Dashboard Change Sender ID Customers Technicians Select a contact Outbo…" at bounding box center [382, 180] width 520 height 326
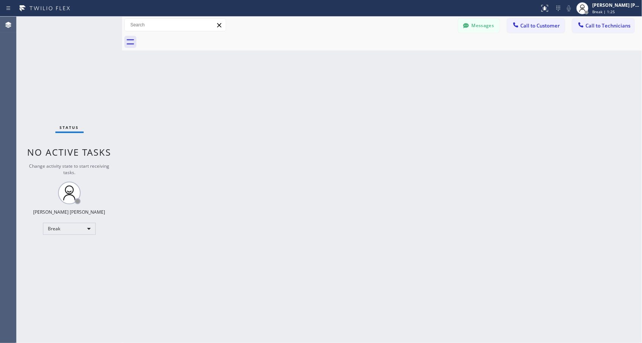
click at [339, 113] on div "Back to Dashboard Change Sender ID Customers Technicians Select a contact Outbo…" at bounding box center [382, 180] width 520 height 326
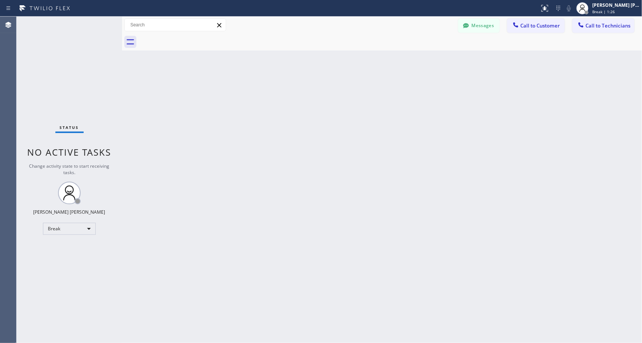
click at [339, 113] on div "Back to Dashboard Change Sender ID Customers Technicians Select a contact Outbo…" at bounding box center [382, 180] width 520 height 326
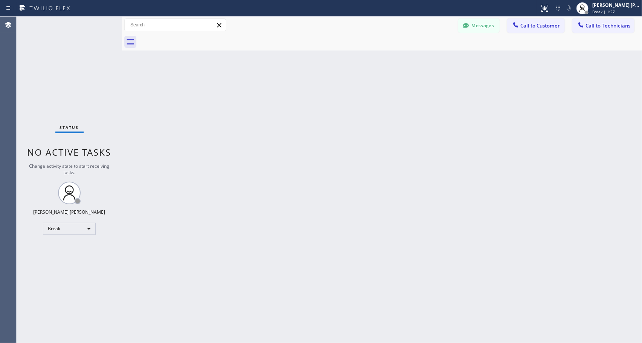
click at [339, 113] on div "Back to Dashboard Change Sender ID Customers Technicians Select a contact Outbo…" at bounding box center [382, 180] width 520 height 326
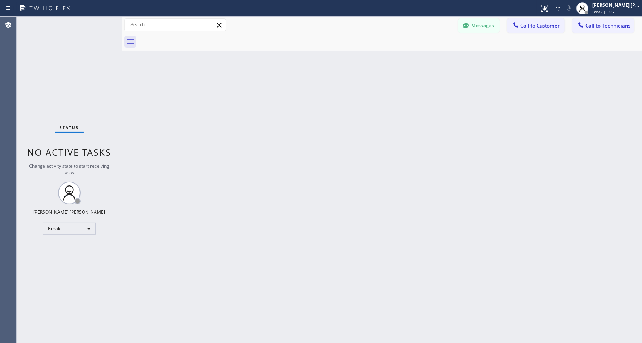
click at [339, 113] on div "Back to Dashboard Change Sender ID Customers Technicians Select a contact Outbo…" at bounding box center [382, 180] width 520 height 326
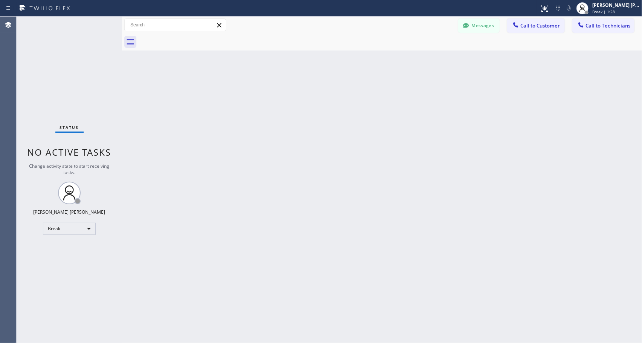
click at [339, 113] on div "Back to Dashboard Change Sender ID Customers Technicians Select a contact Outbo…" at bounding box center [382, 180] width 520 height 326
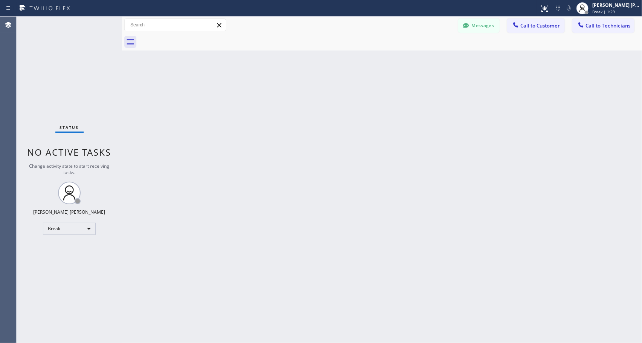
click at [339, 113] on div "Back to Dashboard Change Sender ID Customers Technicians Select a contact Outbo…" at bounding box center [382, 180] width 520 height 326
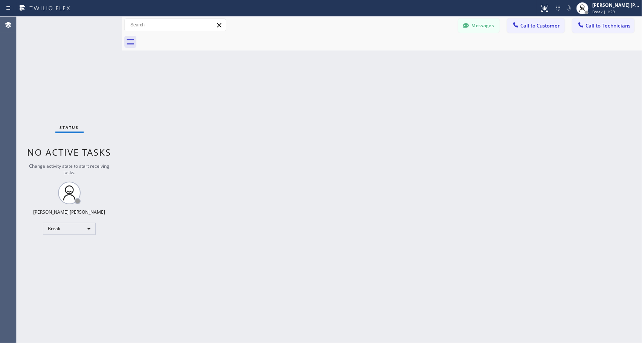
click at [339, 113] on div "Back to Dashboard Change Sender ID Customers Technicians Select a contact Outbo…" at bounding box center [382, 180] width 520 height 326
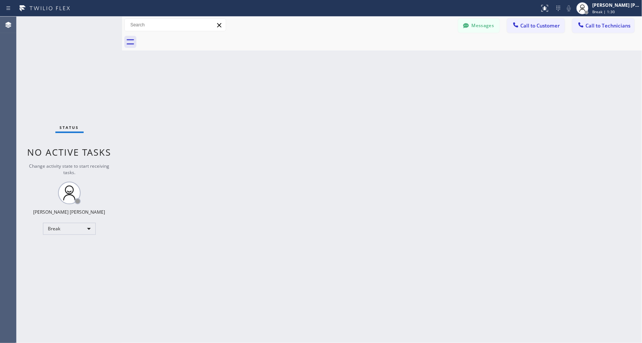
click at [339, 113] on div "Back to Dashboard Change Sender ID Customers Technicians Select a contact Outbo…" at bounding box center [382, 180] width 520 height 326
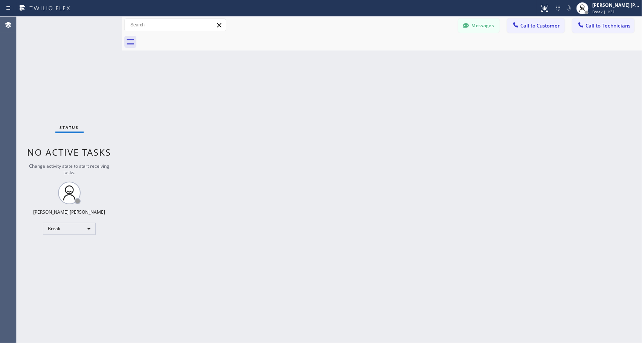
click at [339, 113] on div "Back to Dashboard Change Sender ID Customers Technicians Select a contact Outbo…" at bounding box center [382, 180] width 520 height 326
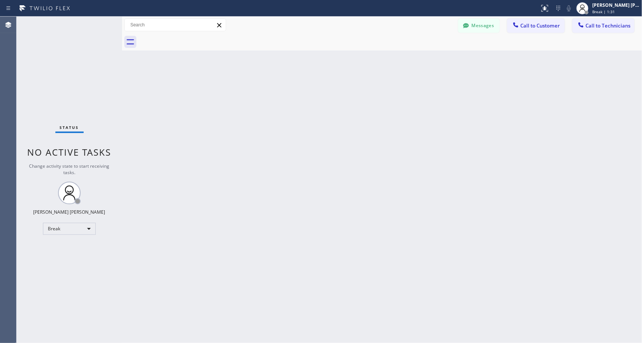
click at [339, 113] on div "Back to Dashboard Change Sender ID Customers Technicians Select a contact Outbo…" at bounding box center [382, 180] width 520 height 326
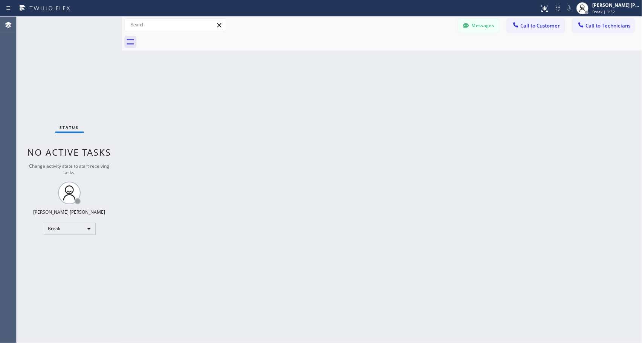
click at [339, 113] on div "Back to Dashboard Change Sender ID Customers Technicians Select a contact Outbo…" at bounding box center [382, 180] width 520 height 326
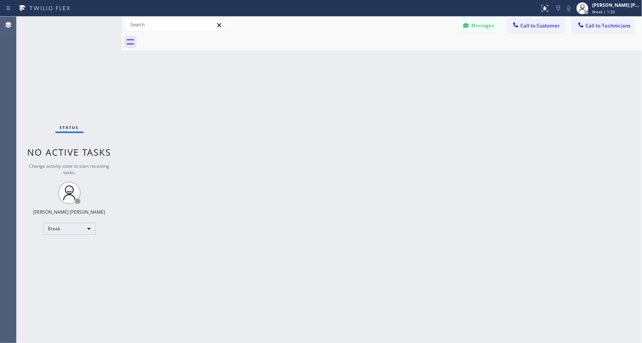
click at [339, 113] on div "Back to Dashboard Change Sender ID Customers Technicians Select a contact Outbo…" at bounding box center [382, 180] width 520 height 326
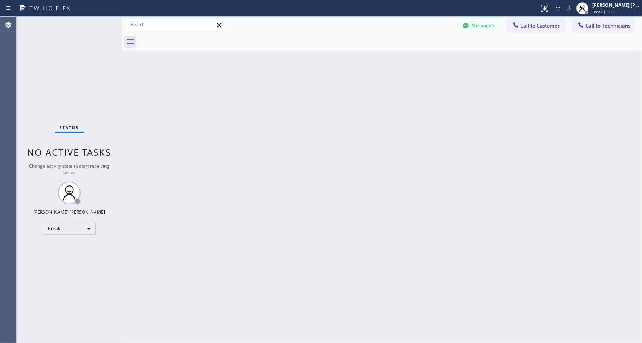
click at [339, 113] on div "Back to Dashboard Change Sender ID Customers Technicians Select a contact Outbo…" at bounding box center [382, 180] width 520 height 326
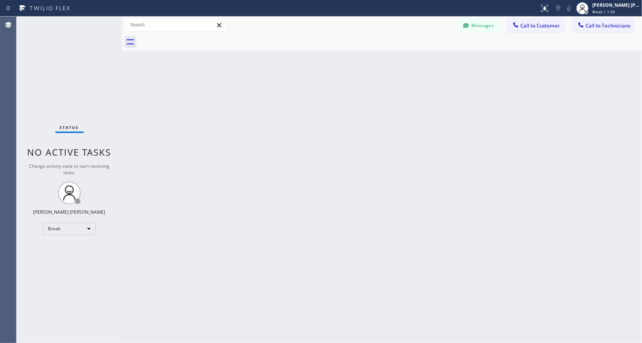
click at [339, 113] on div "Back to Dashboard Change Sender ID Customers Technicians Select a contact Outbo…" at bounding box center [382, 180] width 520 height 326
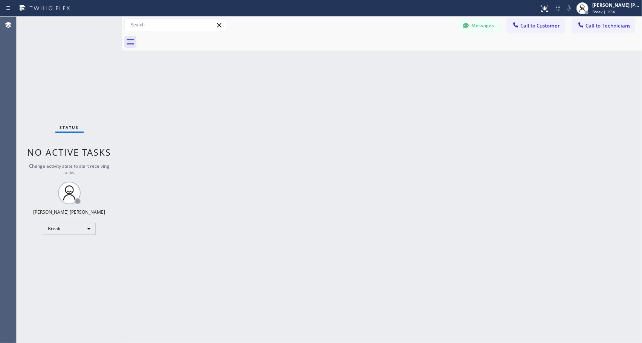
click at [339, 113] on div "Back to Dashboard Change Sender ID Customers Technicians Select a contact Outbo…" at bounding box center [382, 180] width 520 height 326
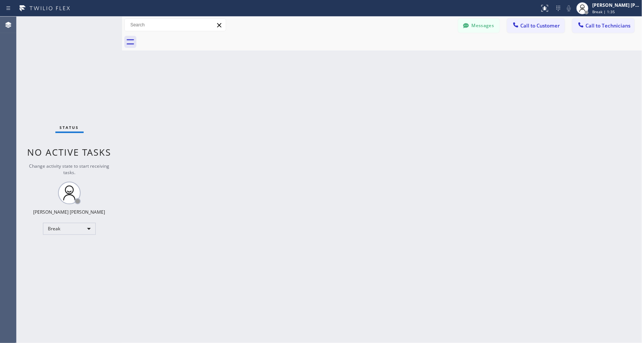
click at [339, 113] on div "Back to Dashboard Change Sender ID Customers Technicians Select a contact Outbo…" at bounding box center [382, 180] width 520 height 326
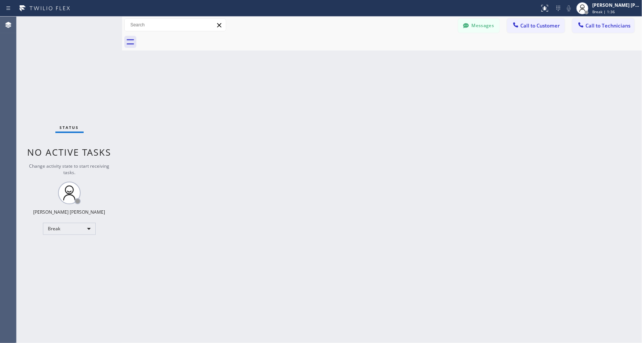
click at [339, 113] on div "Back to Dashboard Change Sender ID Customers Technicians Select a contact Outbo…" at bounding box center [382, 180] width 520 height 326
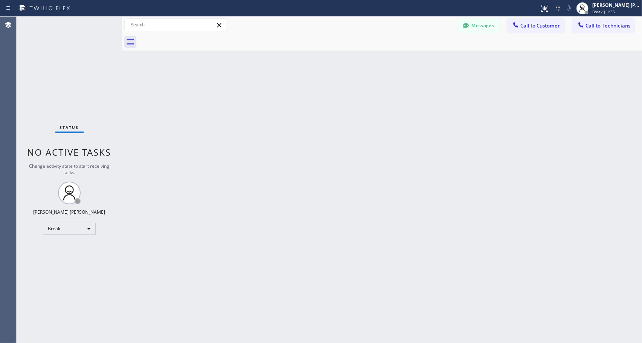
click at [339, 113] on div "Back to Dashboard Change Sender ID Customers Technicians Select a contact Outbo…" at bounding box center [382, 180] width 520 height 326
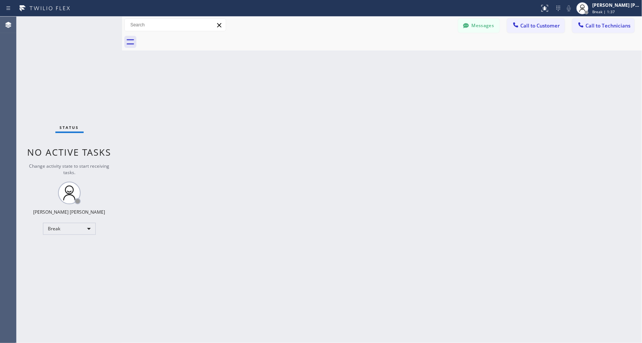
click at [339, 113] on div "Back to Dashboard Change Sender ID Customers Technicians Select a contact Outbo…" at bounding box center [382, 180] width 520 height 326
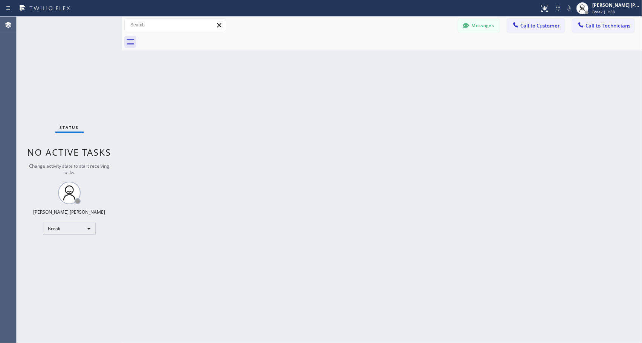
click at [339, 113] on div "Back to Dashboard Change Sender ID Customers Technicians Select a contact Outbo…" at bounding box center [382, 180] width 520 height 326
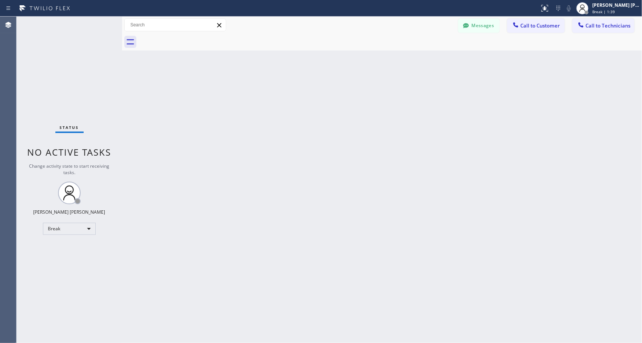
click at [339, 113] on div "Back to Dashboard Change Sender ID Customers Technicians Select a contact Outbo…" at bounding box center [382, 180] width 520 height 326
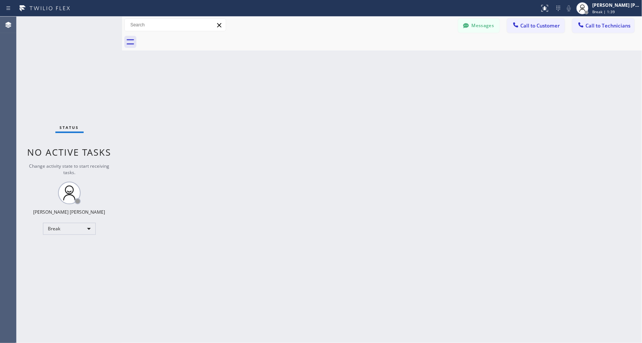
click at [339, 113] on div "Back to Dashboard Change Sender ID Customers Technicians Select a contact Outbo…" at bounding box center [382, 180] width 520 height 326
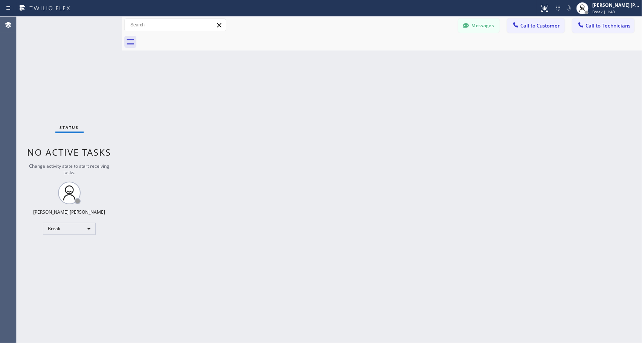
click at [339, 113] on div "Back to Dashboard Change Sender ID Customers Technicians Select a contact Outbo…" at bounding box center [382, 180] width 520 height 326
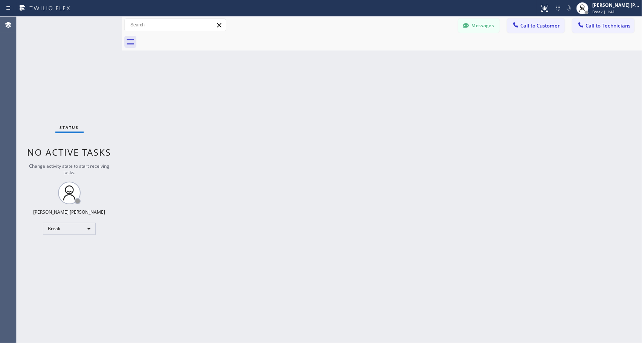
click at [339, 113] on div "Back to Dashboard Change Sender ID Customers Technicians Select a contact Outbo…" at bounding box center [382, 180] width 520 height 326
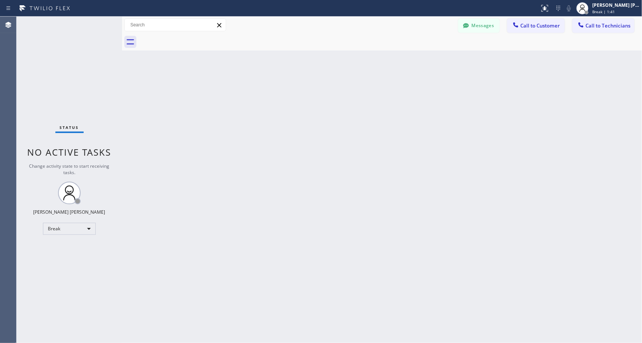
click at [339, 113] on div "Back to Dashboard Change Sender ID Customers Technicians Select a contact Outbo…" at bounding box center [382, 180] width 520 height 326
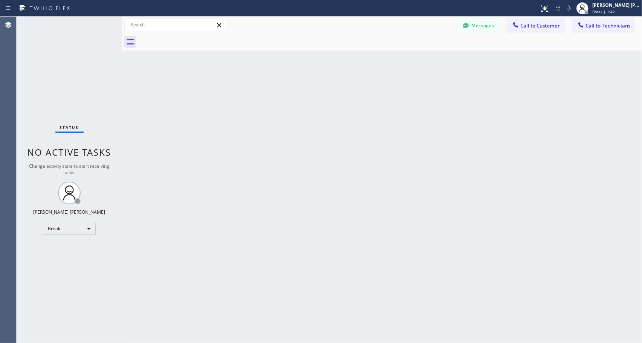
click at [339, 113] on div "Back to Dashboard Change Sender ID Customers Technicians Select a contact Outbo…" at bounding box center [382, 180] width 520 height 326
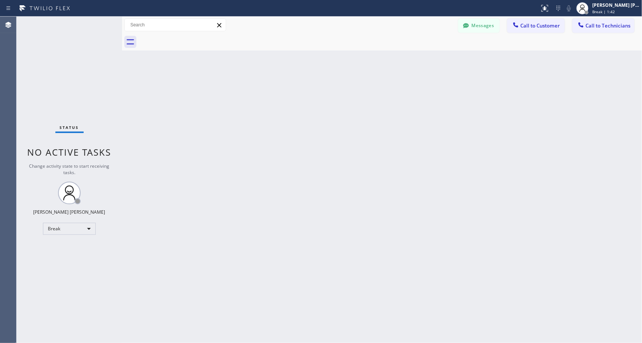
click at [339, 113] on div "Back to Dashboard Change Sender ID Customers Technicians Select a contact Outbo…" at bounding box center [382, 180] width 520 height 326
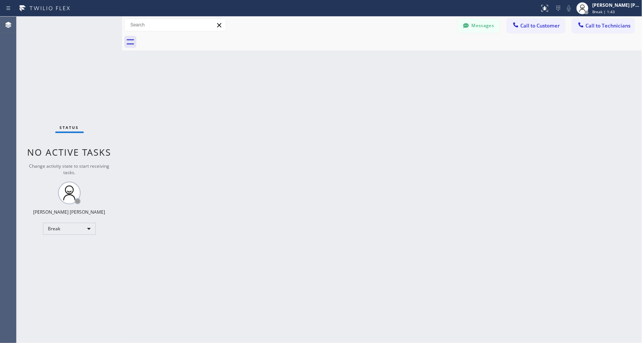
click at [339, 113] on div "Back to Dashboard Change Sender ID Customers Technicians Select a contact Outbo…" at bounding box center [382, 180] width 520 height 326
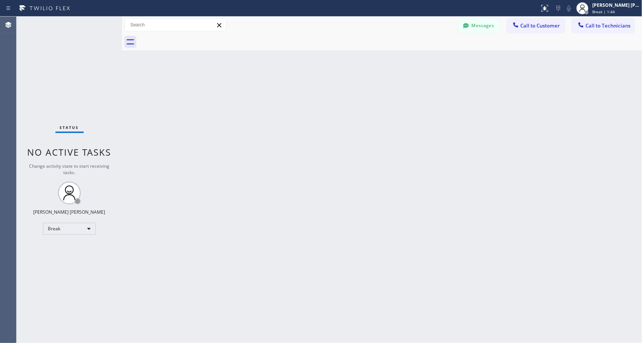
click at [339, 113] on div "Back to Dashboard Change Sender ID Customers Technicians Select a contact Outbo…" at bounding box center [382, 180] width 520 height 326
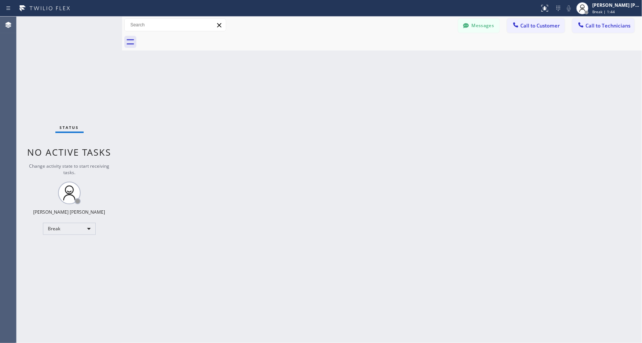
click at [339, 113] on div "Back to Dashboard Change Sender ID Customers Technicians Select a contact Outbo…" at bounding box center [382, 180] width 520 height 326
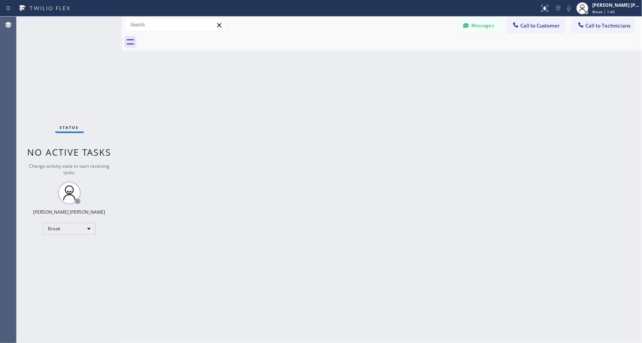
click at [339, 113] on div "Back to Dashboard Change Sender ID Customers Technicians Select a contact Outbo…" at bounding box center [382, 180] width 520 height 326
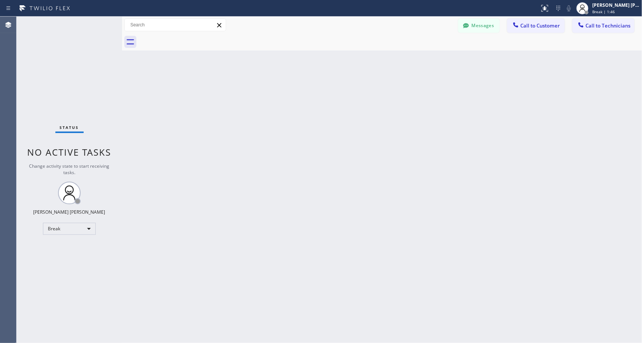
click at [339, 113] on div "Back to Dashboard Change Sender ID Customers Technicians Select a contact Outbo…" at bounding box center [382, 180] width 520 height 326
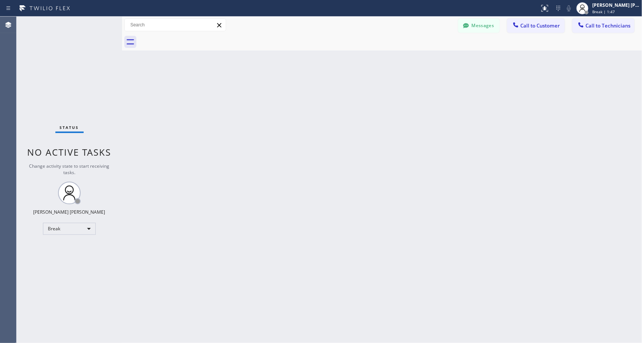
click at [339, 113] on div "Back to Dashboard Change Sender ID Customers Technicians Select a contact Outbo…" at bounding box center [382, 180] width 520 height 326
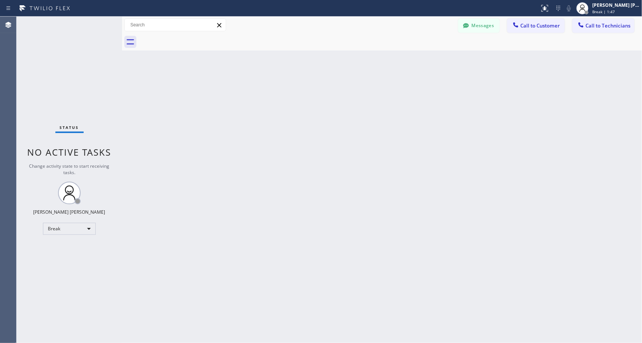
click at [339, 113] on div "Back to Dashboard Change Sender ID Customers Technicians Select a contact Outbo…" at bounding box center [382, 180] width 520 height 326
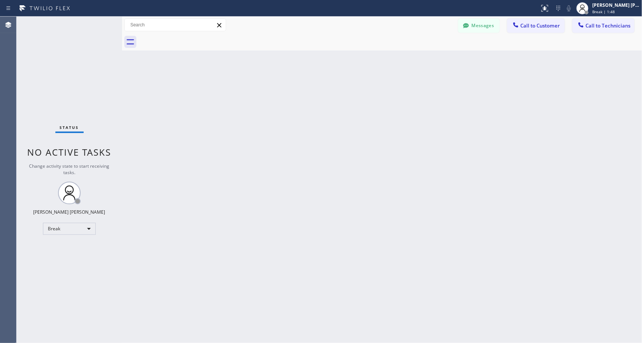
click at [339, 113] on div "Back to Dashboard Change Sender ID Customers Technicians Select a contact Outbo…" at bounding box center [382, 180] width 520 height 326
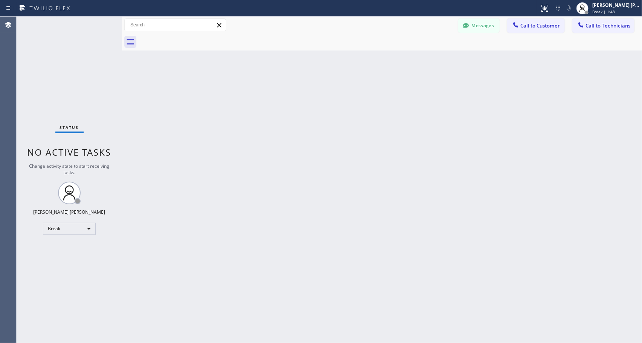
click at [339, 113] on div "Back to Dashboard Change Sender ID Customers Technicians Select a contact Outbo…" at bounding box center [382, 180] width 520 height 326
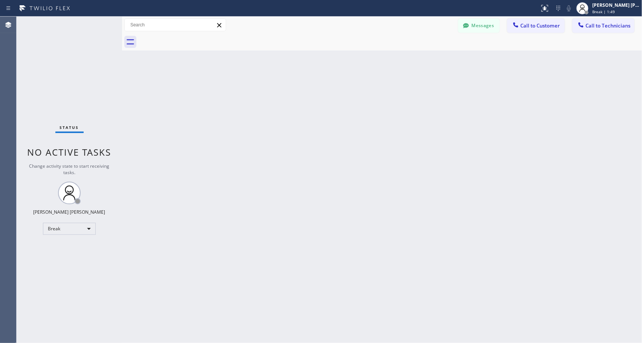
click at [339, 113] on div "Back to Dashboard Change Sender ID Customers Technicians Select a contact Outbo…" at bounding box center [382, 180] width 520 height 326
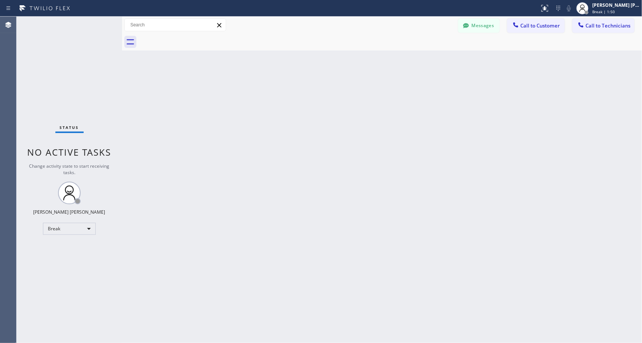
click at [339, 113] on div "Back to Dashboard Change Sender ID Customers Technicians Select a contact Outbo…" at bounding box center [382, 180] width 520 height 326
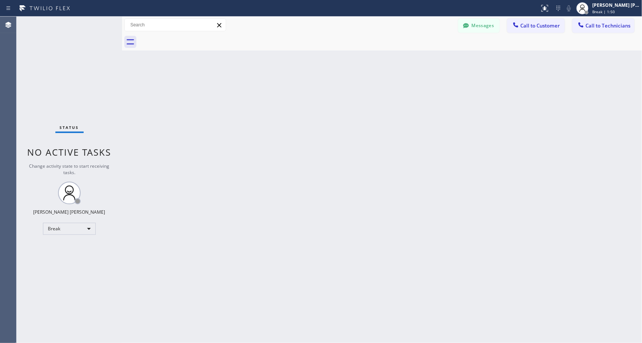
click at [339, 113] on div "Back to Dashboard Change Sender ID Customers Technicians Select a contact Outbo…" at bounding box center [382, 180] width 520 height 326
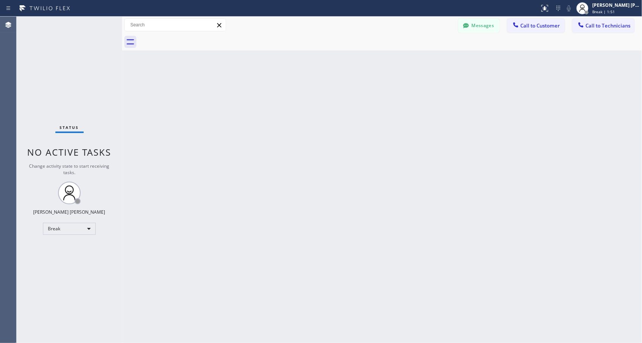
click at [339, 113] on div "Back to Dashboard Change Sender ID Customers Technicians Select a contact Outbo…" at bounding box center [382, 180] width 520 height 326
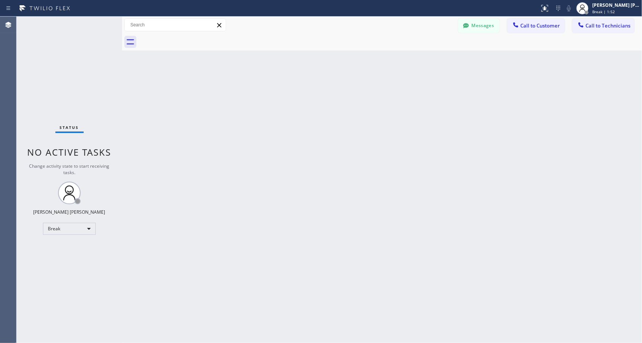
click at [339, 113] on div "Back to Dashboard Change Sender ID Customers Technicians Select a contact Outbo…" at bounding box center [382, 180] width 520 height 326
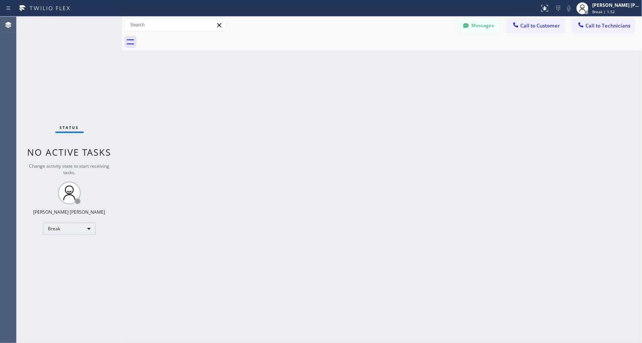
click at [339, 113] on div "Back to Dashboard Change Sender ID Customers Technicians Select a contact Outbo…" at bounding box center [382, 180] width 520 height 326
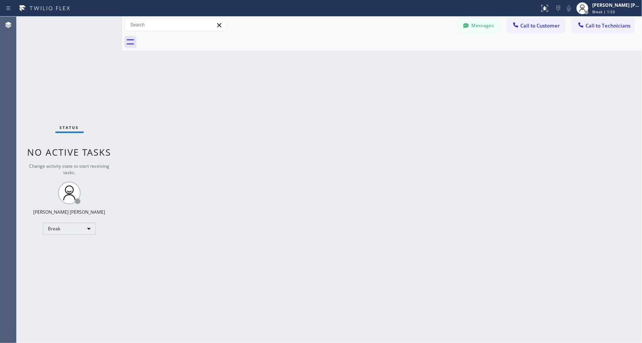
click at [339, 113] on div "Back to Dashboard Change Sender ID Customers Technicians Select a contact Outbo…" at bounding box center [382, 180] width 520 height 326
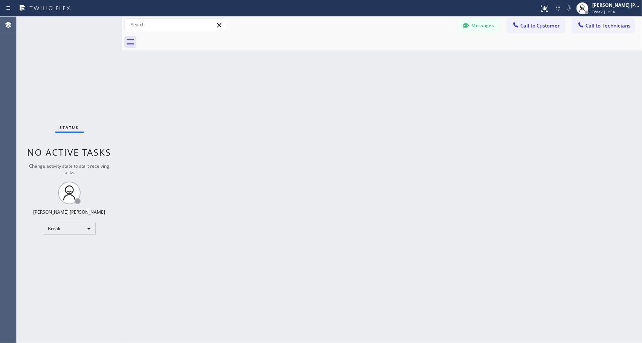
click at [339, 113] on div "Back to Dashboard Change Sender ID Customers Technicians Select a contact Outbo…" at bounding box center [382, 180] width 520 height 326
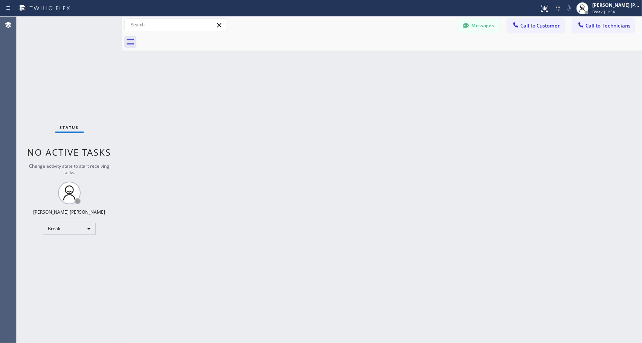
click at [339, 113] on div "Back to Dashboard Change Sender ID Customers Technicians Select a contact Outbo…" at bounding box center [382, 180] width 520 height 326
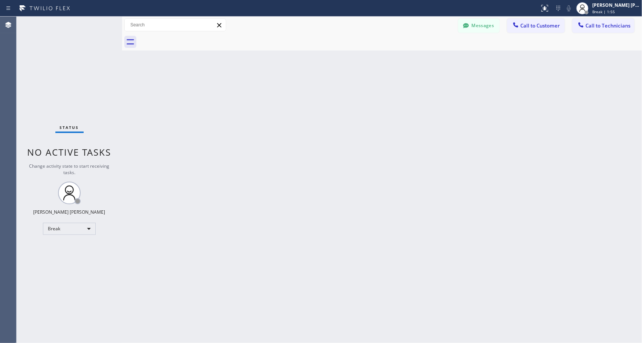
click at [339, 113] on div "Back to Dashboard Change Sender ID Customers Technicians Select a contact Outbo…" at bounding box center [382, 180] width 520 height 326
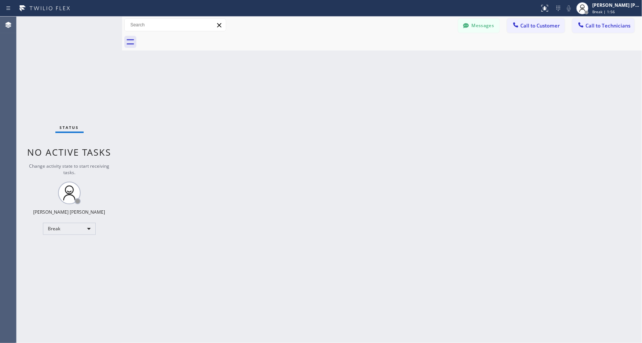
click at [339, 113] on div "Back to Dashboard Change Sender ID Customers Technicians Select a contact Outbo…" at bounding box center [382, 180] width 520 height 326
click
